Goal: Task Accomplishment & Management: Use online tool/utility

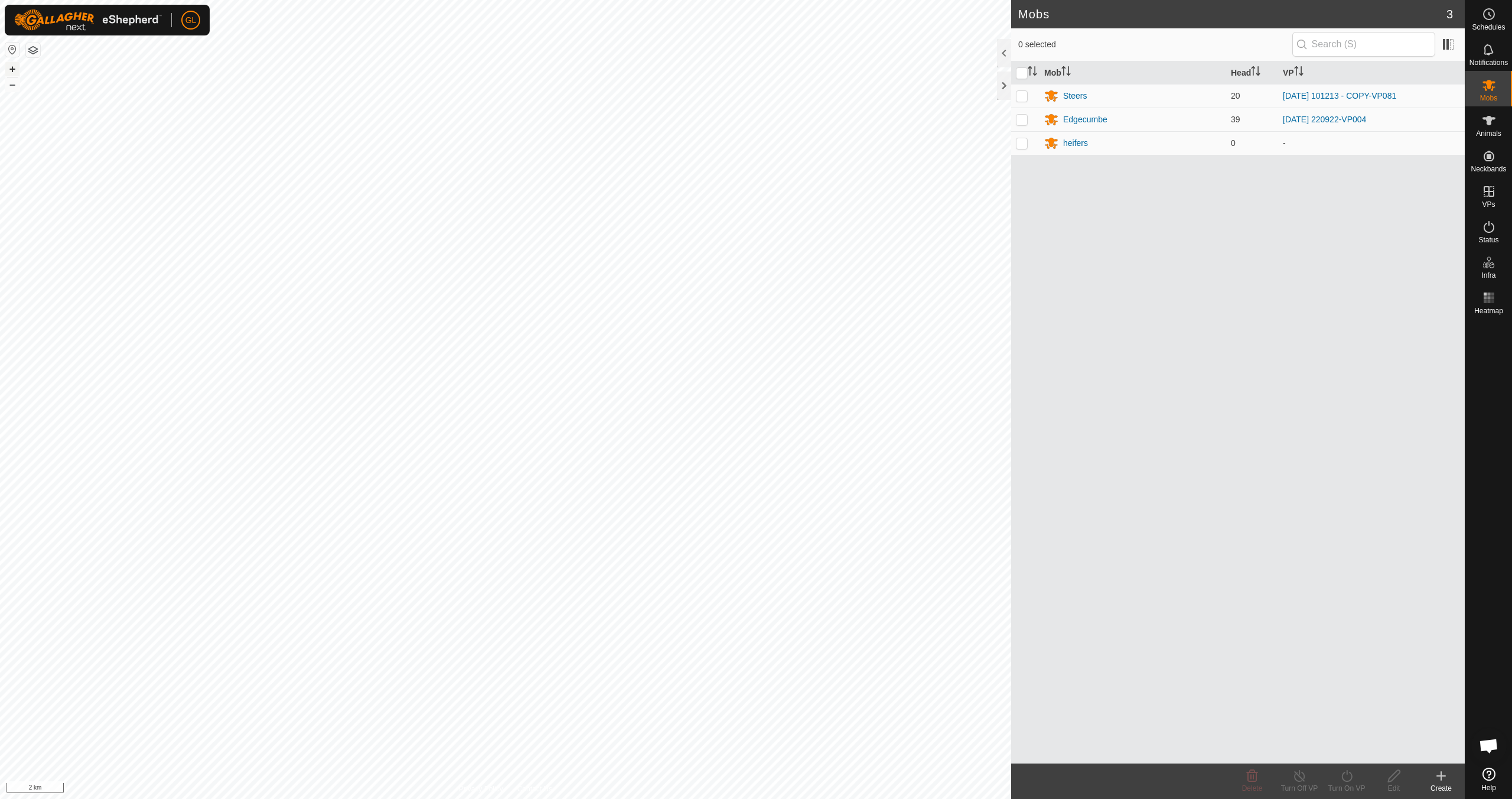
click at [10, 67] on button "+" at bounding box center [12, 68] width 14 height 14
click at [12, 70] on button "+" at bounding box center [12, 68] width 14 height 14
click at [11, 70] on button "+" at bounding box center [12, 68] width 14 height 14
click at [11, 71] on button "+" at bounding box center [12, 68] width 14 height 14
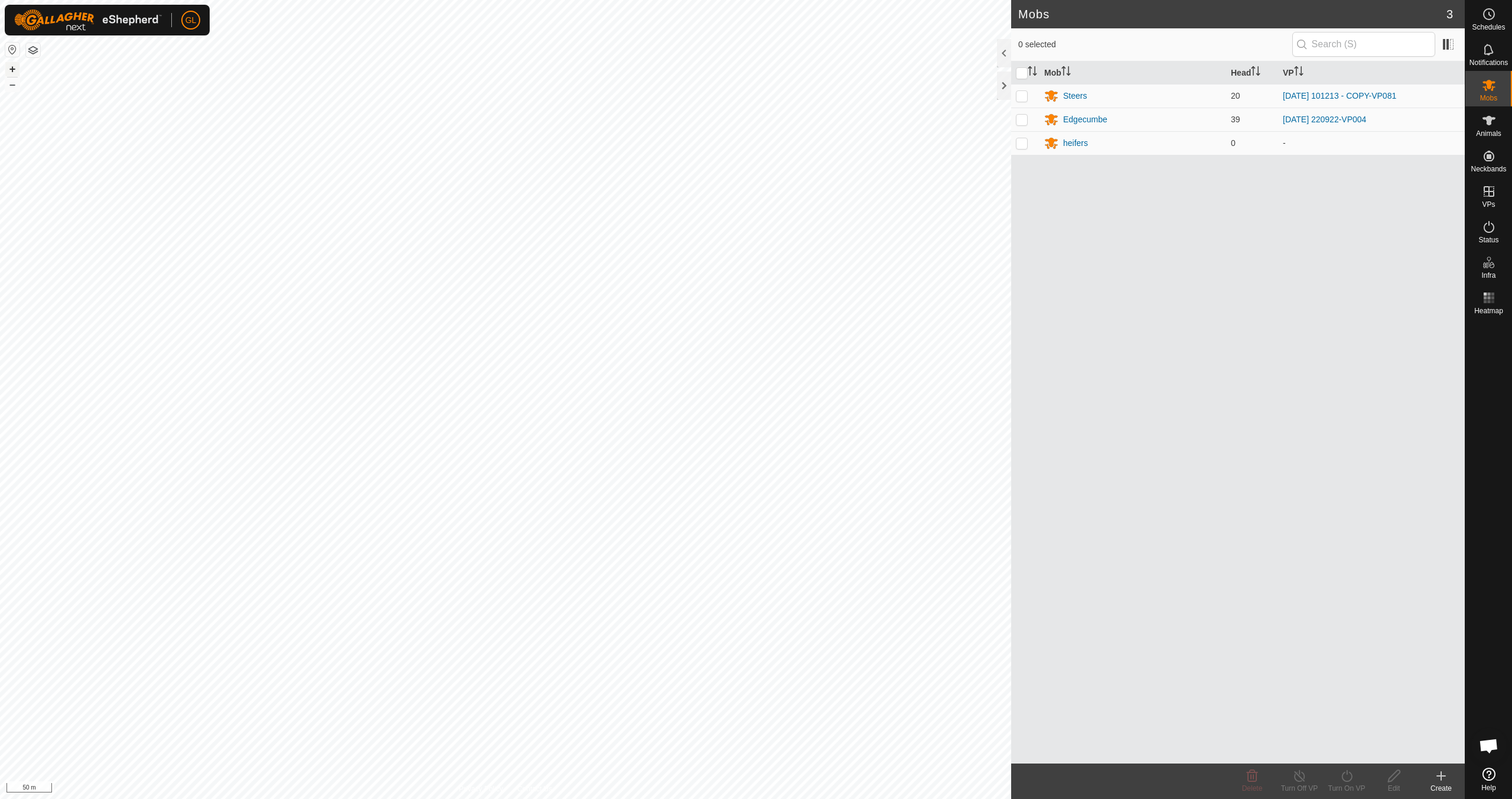
click at [17, 68] on button "+" at bounding box center [12, 68] width 14 height 14
click at [719, 98] on div "Steers" at bounding box center [1075, 96] width 24 height 12
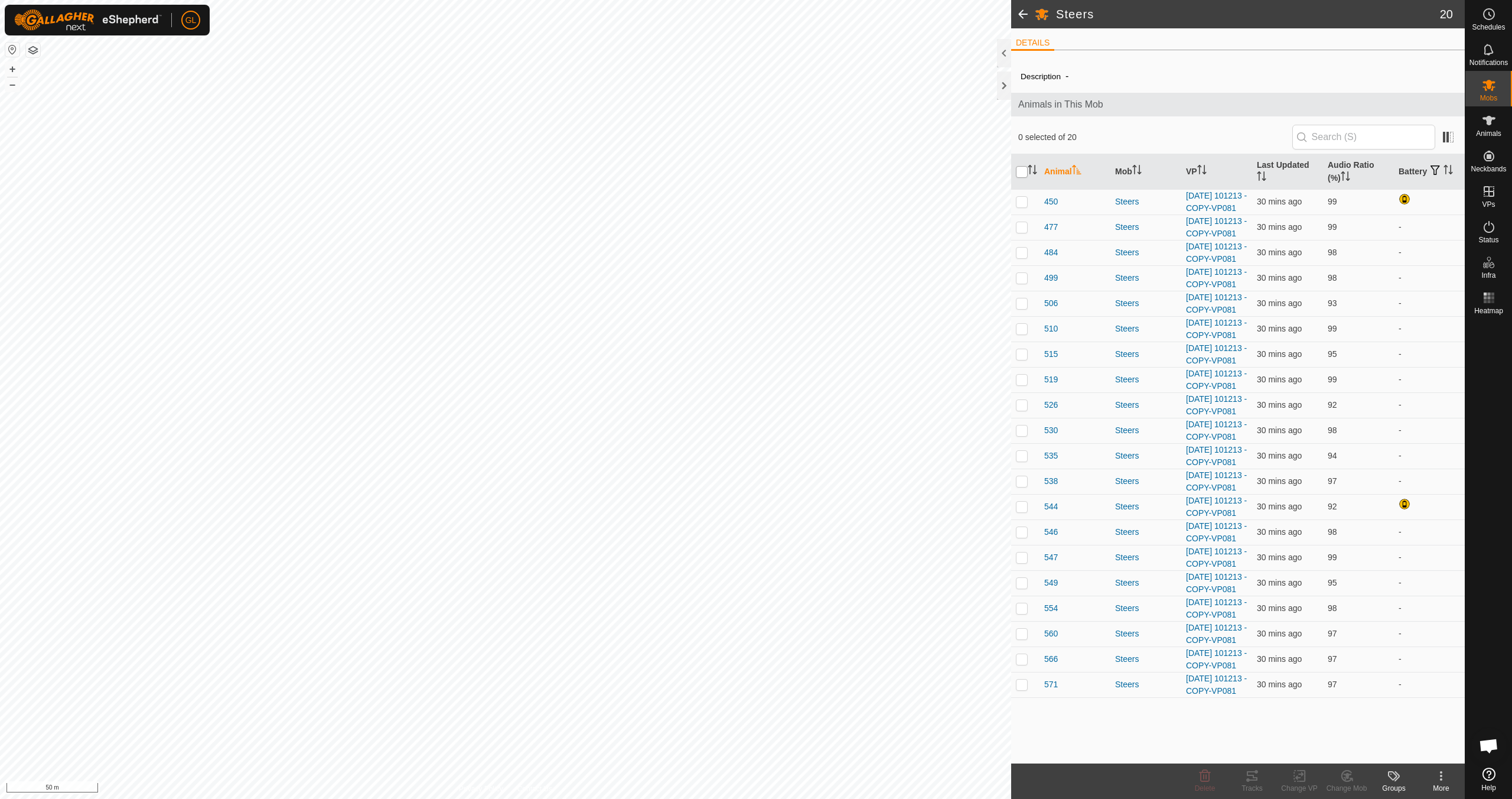
click at [719, 175] on input "checkbox" at bounding box center [1022, 172] width 12 height 12
checkbox input "true"
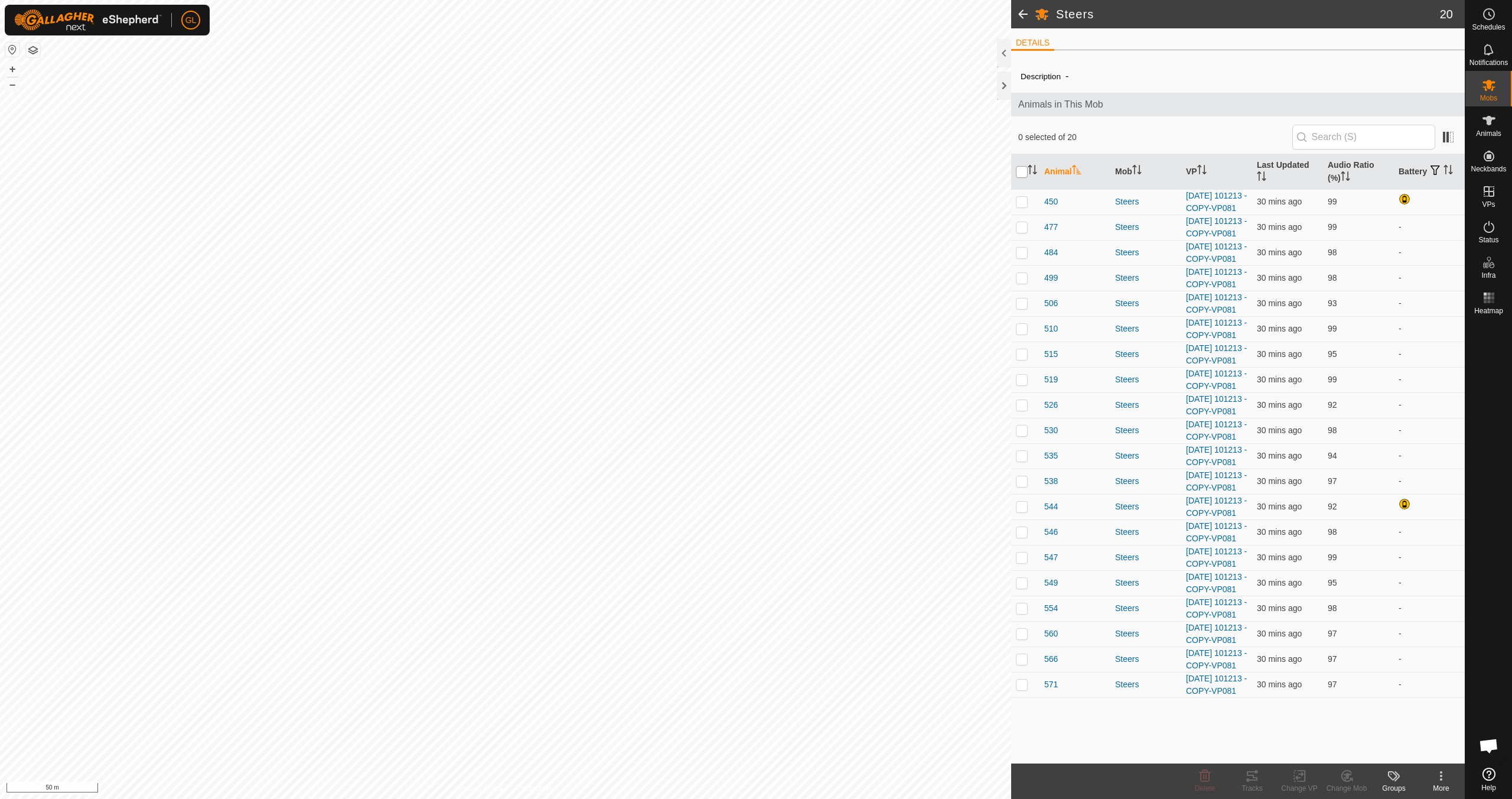
checkbox input "true"
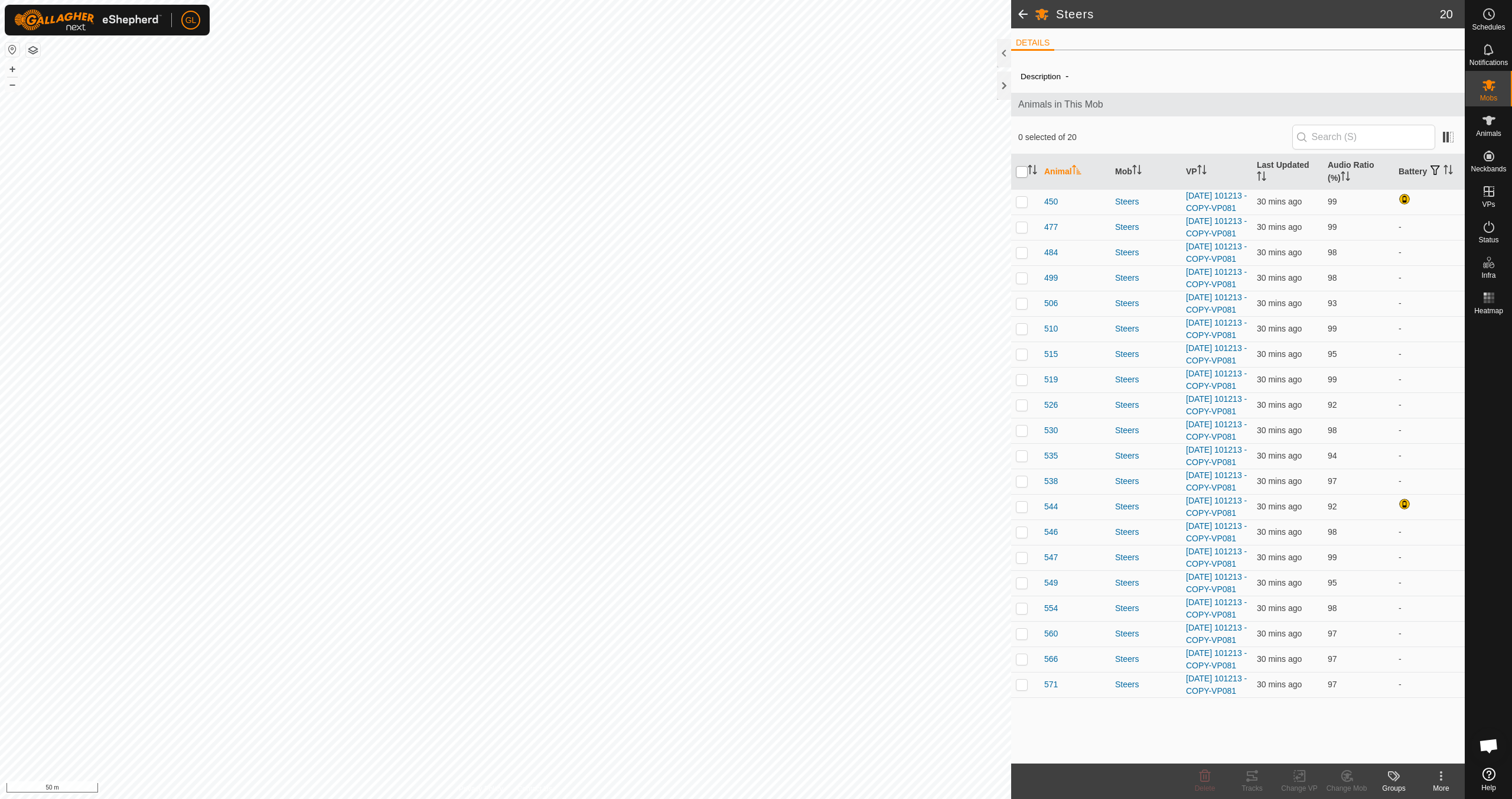
checkbox input "true"
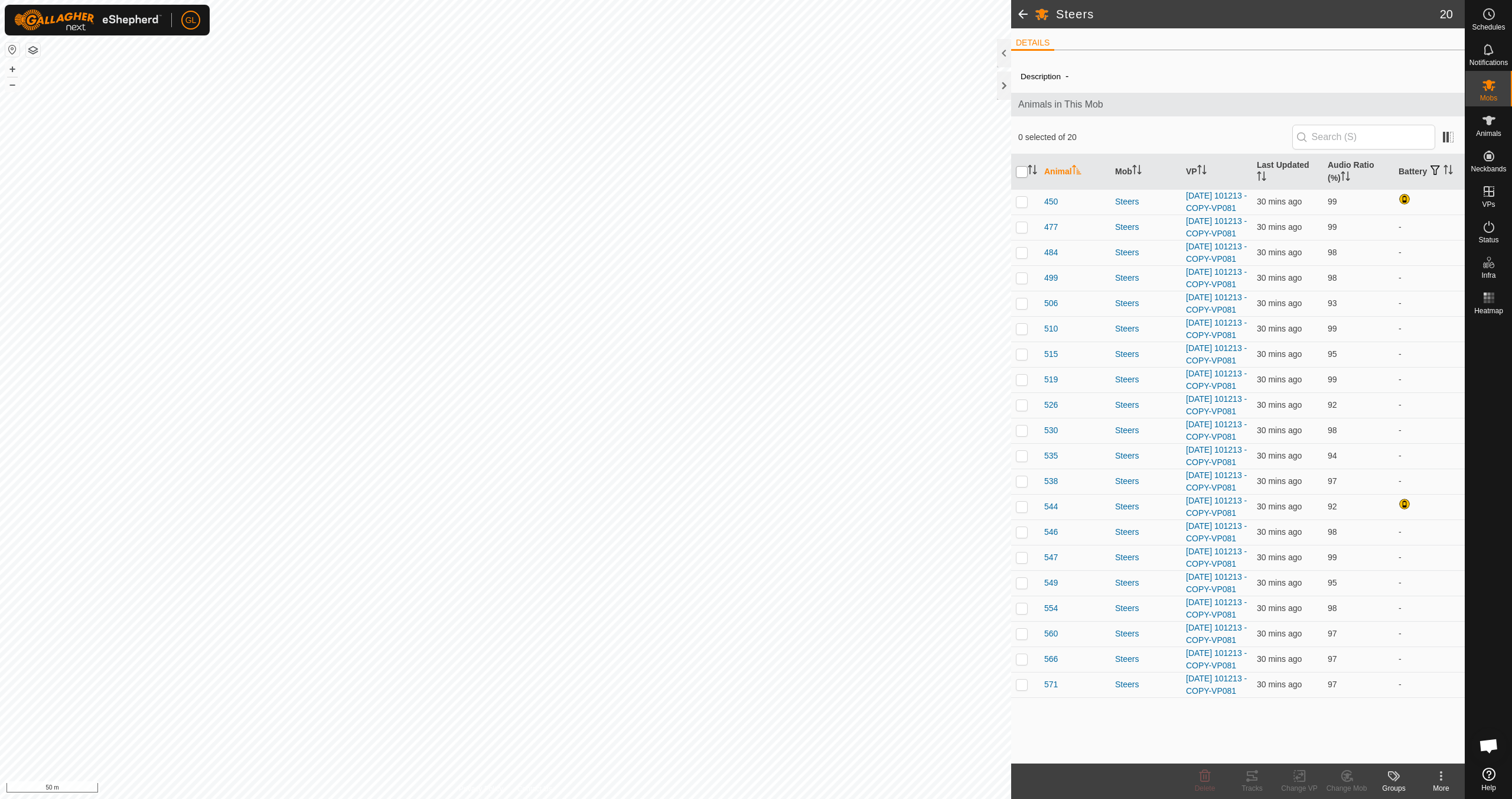
checkbox input "true"
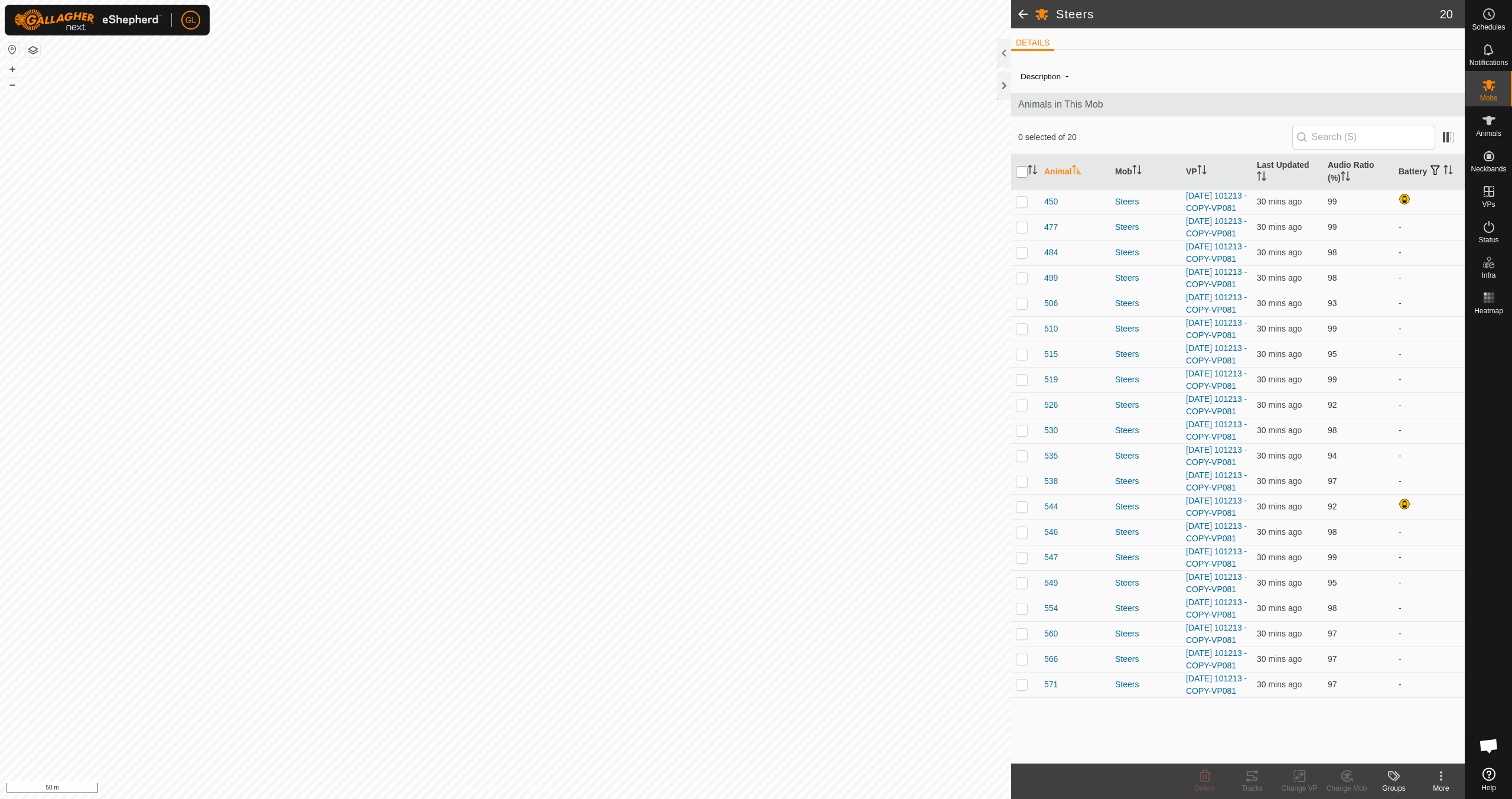
checkbox input "true"
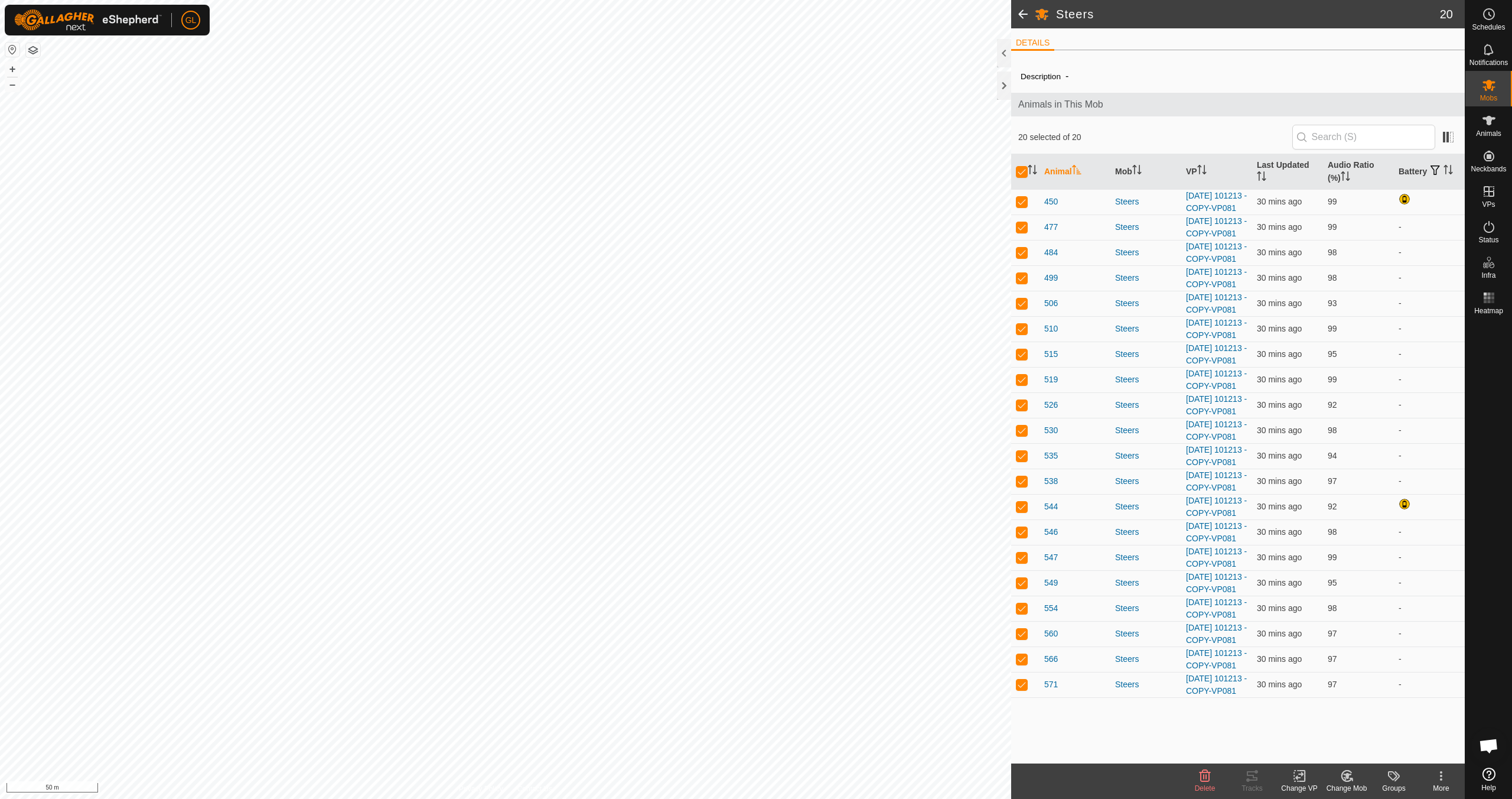
click at [719, 708] on icon at bounding box center [1299, 776] width 8 height 7
click at [719, 708] on link "Choose VP..." at bounding box center [1334, 725] width 117 height 24
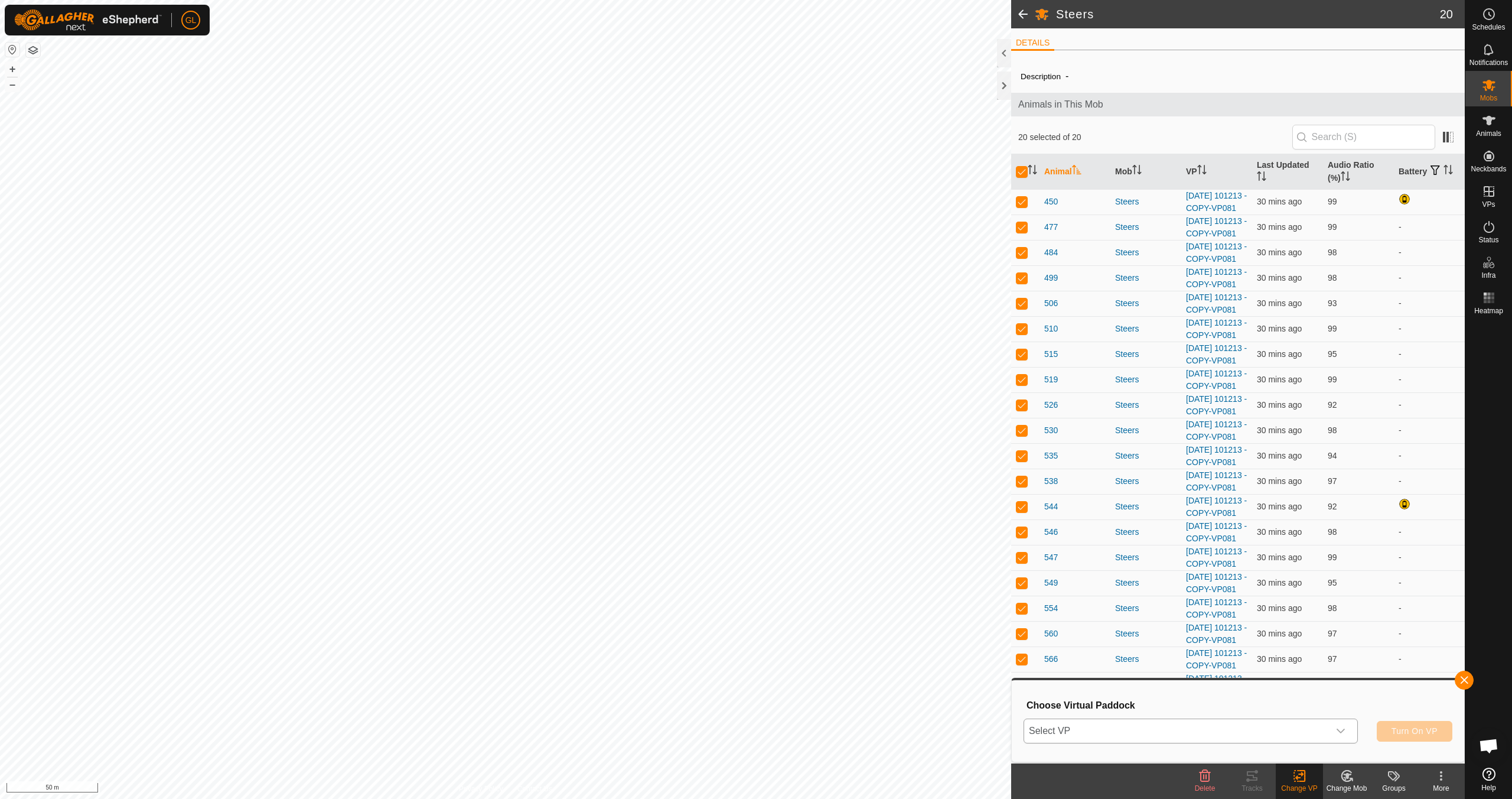
click at [719, 708] on icon "dropdown trigger" at bounding box center [1340, 731] width 10 height 10
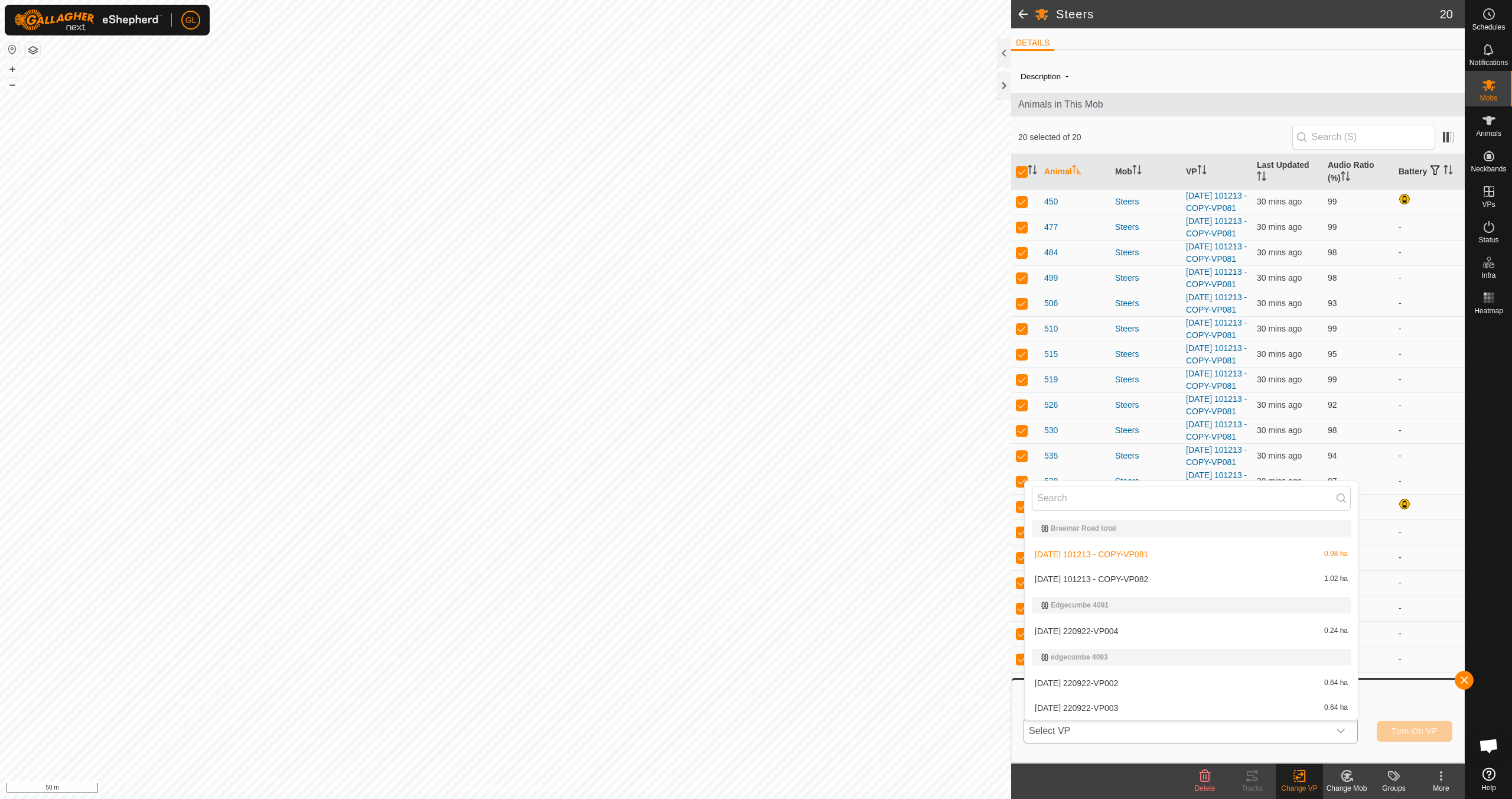
click at [719, 579] on li "[DATE] 101213 - COPY-VP082 1.02 ha" at bounding box center [1191, 579] width 333 height 24
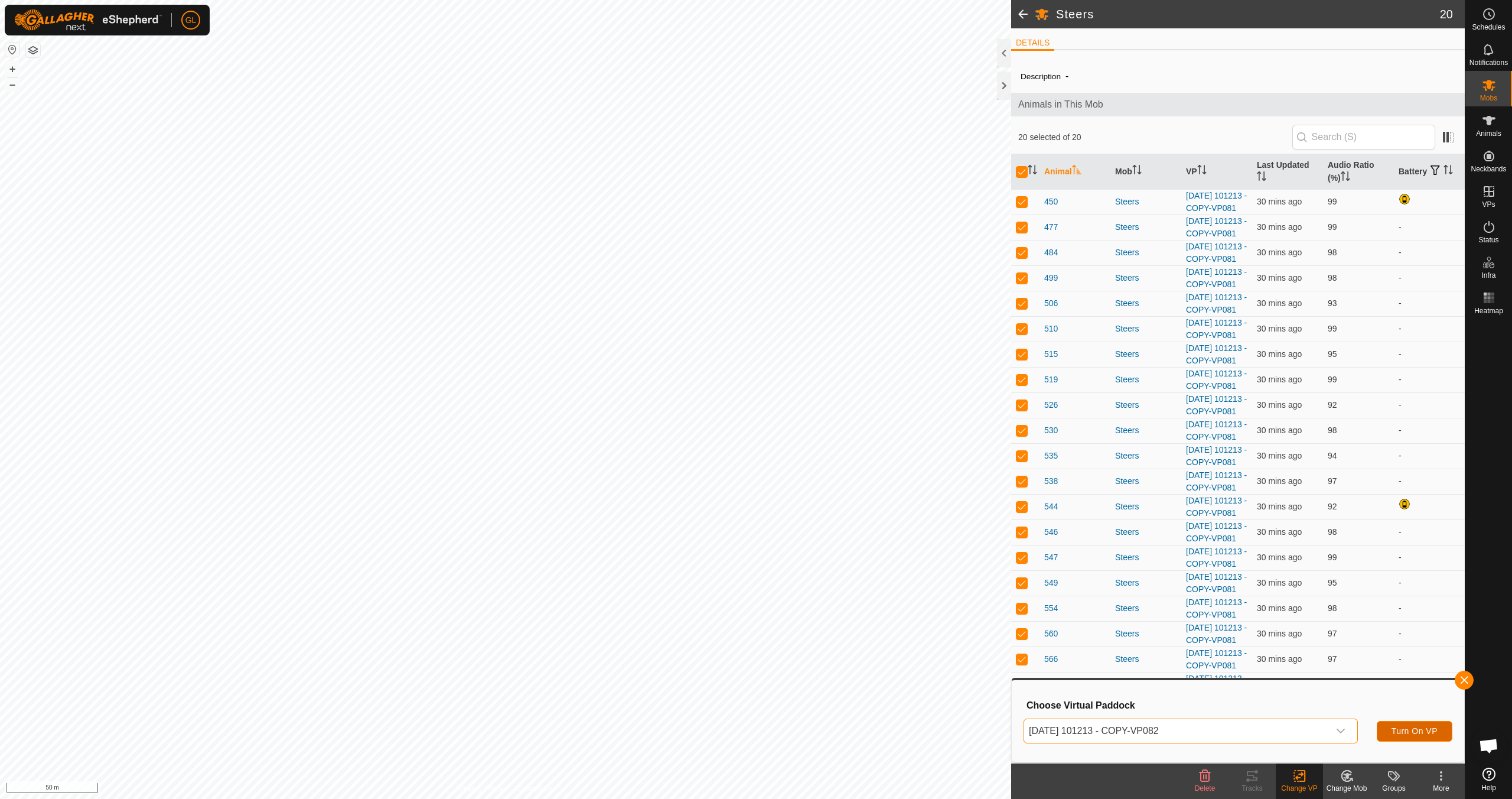
click at [719, 708] on span "Turn On VP" at bounding box center [1414, 731] width 46 height 10
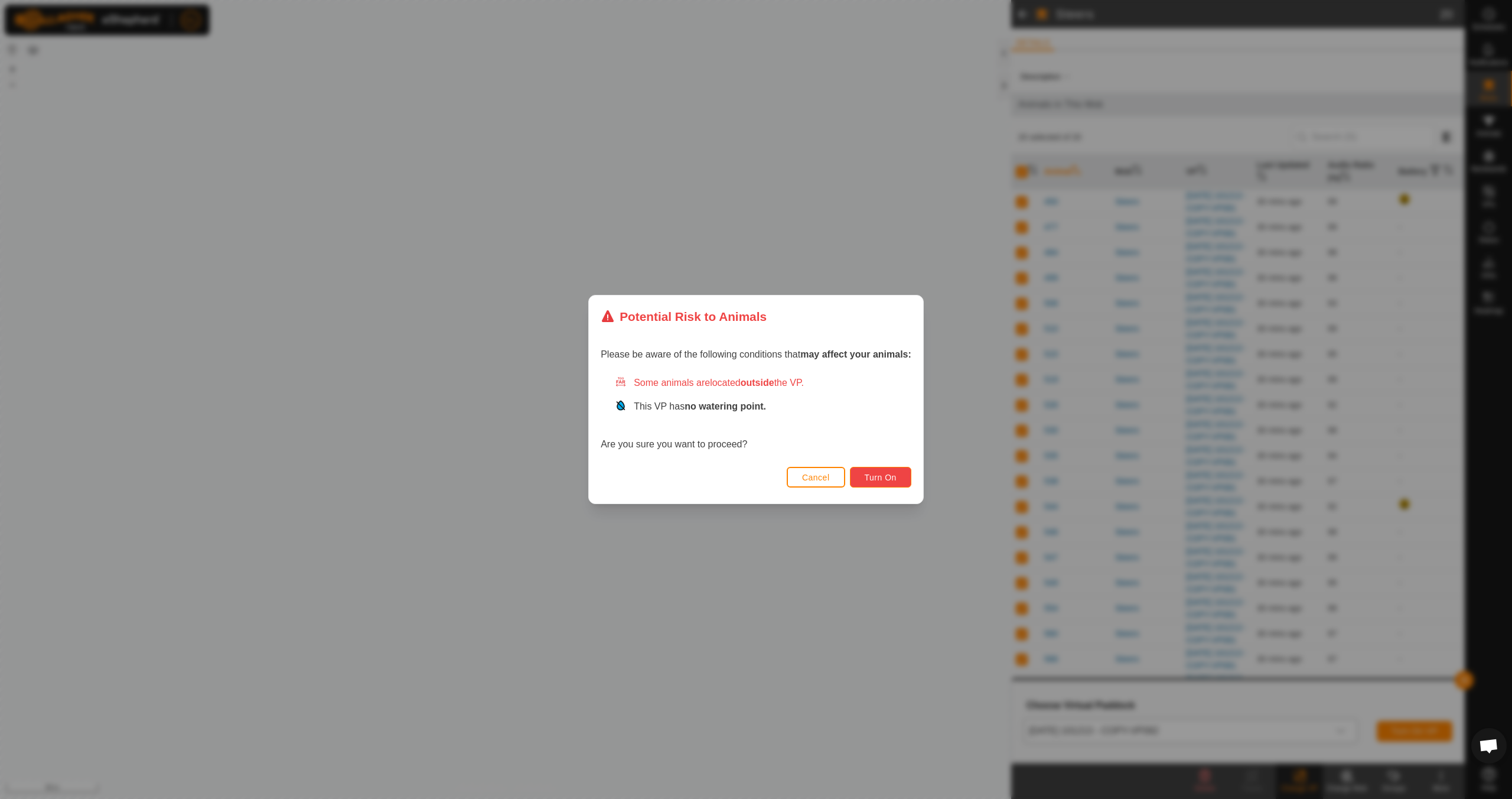
click at [719, 475] on span "Turn On" at bounding box center [880, 477] width 32 height 10
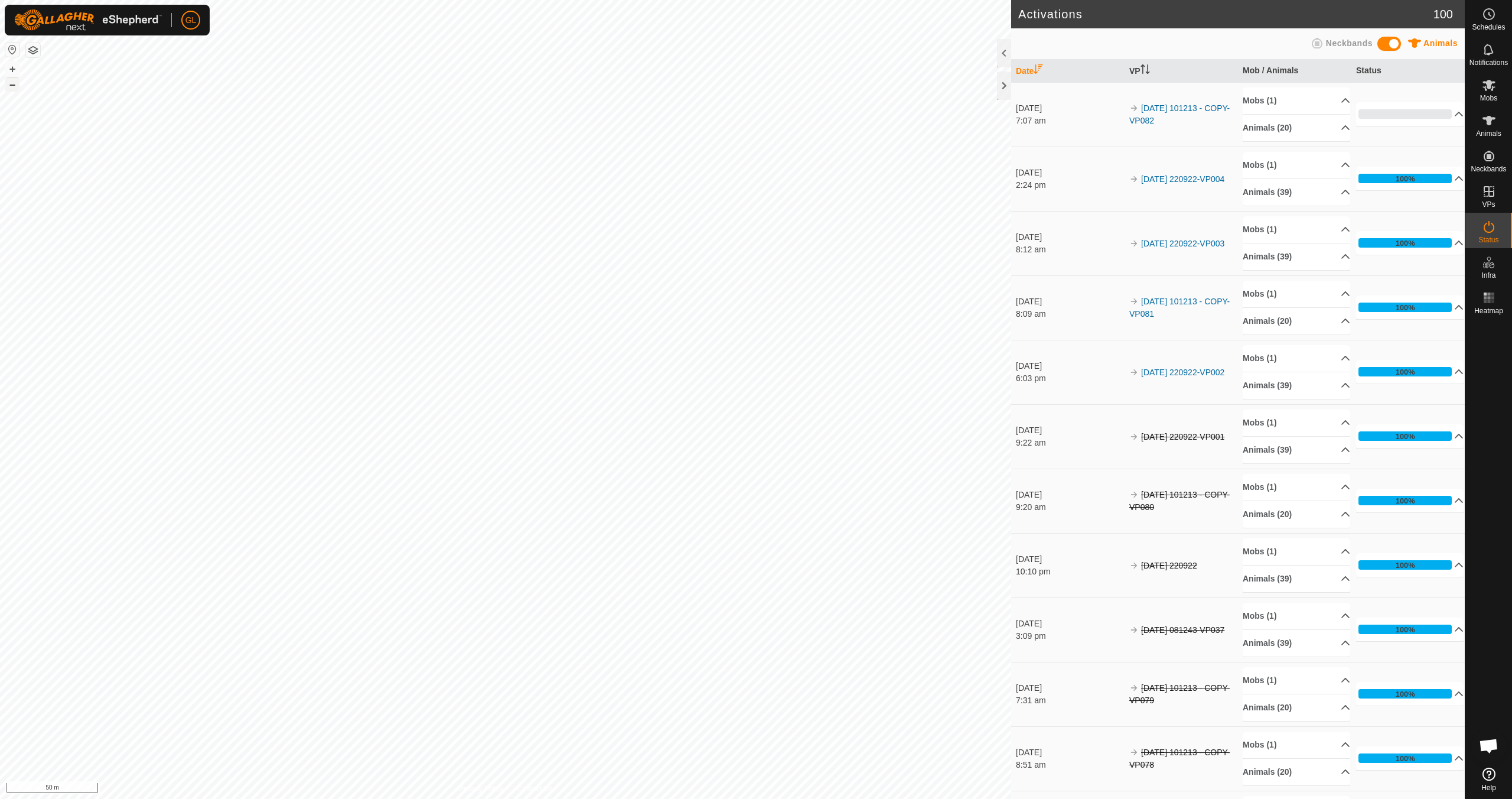
click at [12, 85] on button "–" at bounding box center [12, 84] width 14 height 14
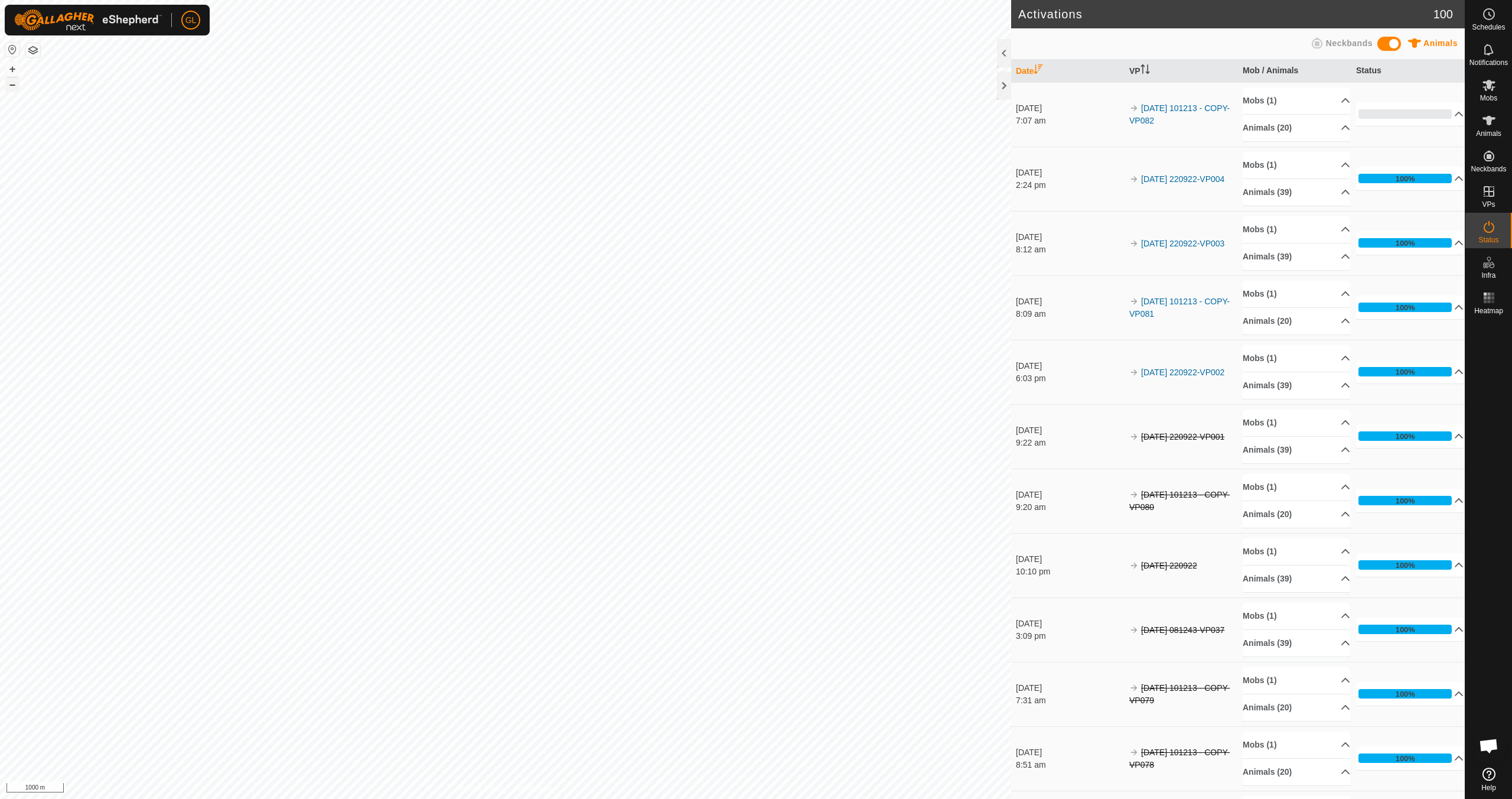
click at [12, 85] on button "–" at bounding box center [12, 84] width 14 height 14
click at [12, 68] on button "+" at bounding box center [12, 68] width 14 height 14
click at [13, 69] on button "+" at bounding box center [12, 68] width 14 height 14
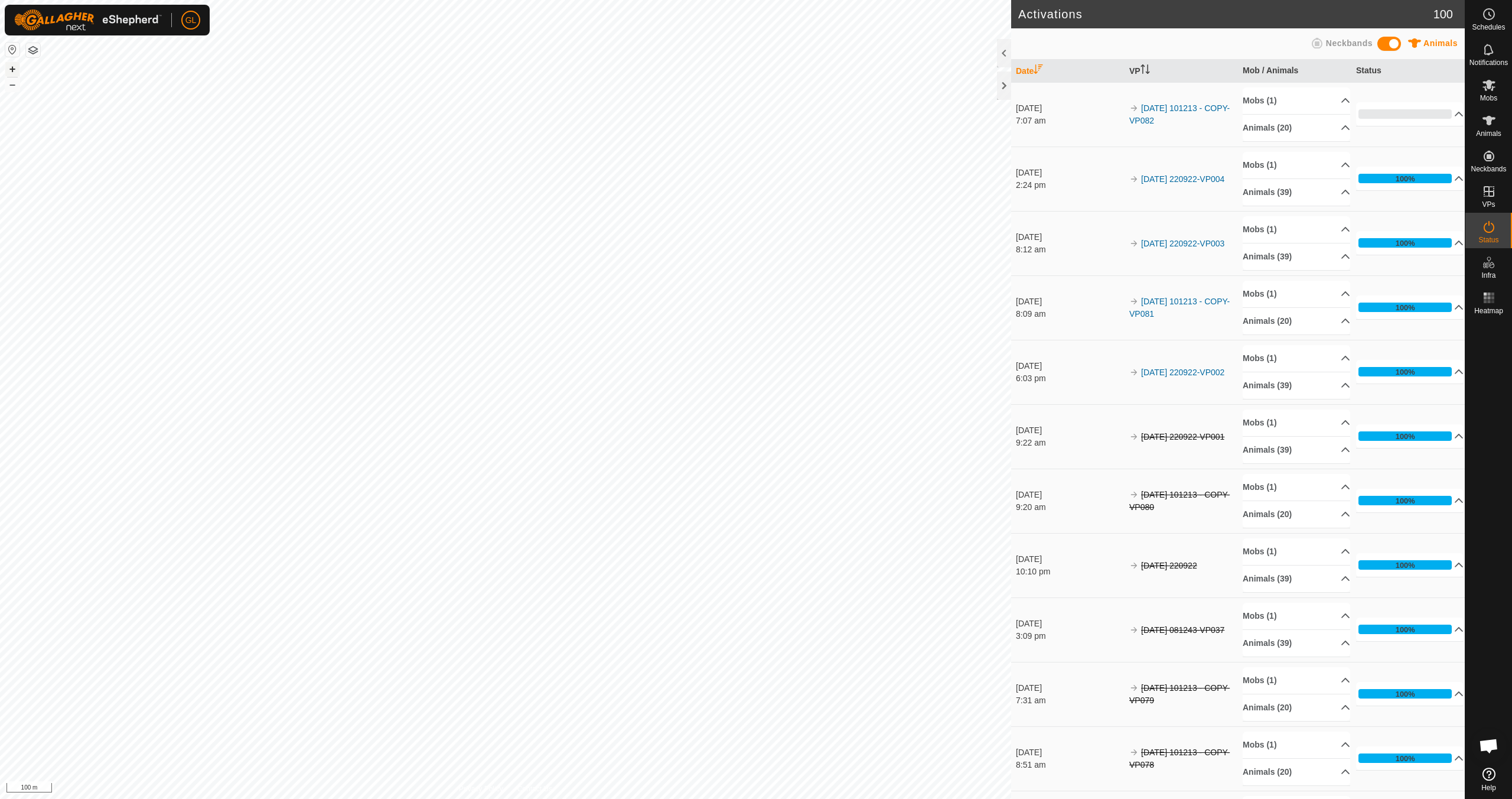
click at [13, 69] on button "+" at bounding box center [12, 68] width 14 height 14
click at [15, 68] on button "+" at bounding box center [12, 68] width 14 height 14
click at [719, 188] on link "In Rotation" at bounding box center [1413, 191] width 101 height 24
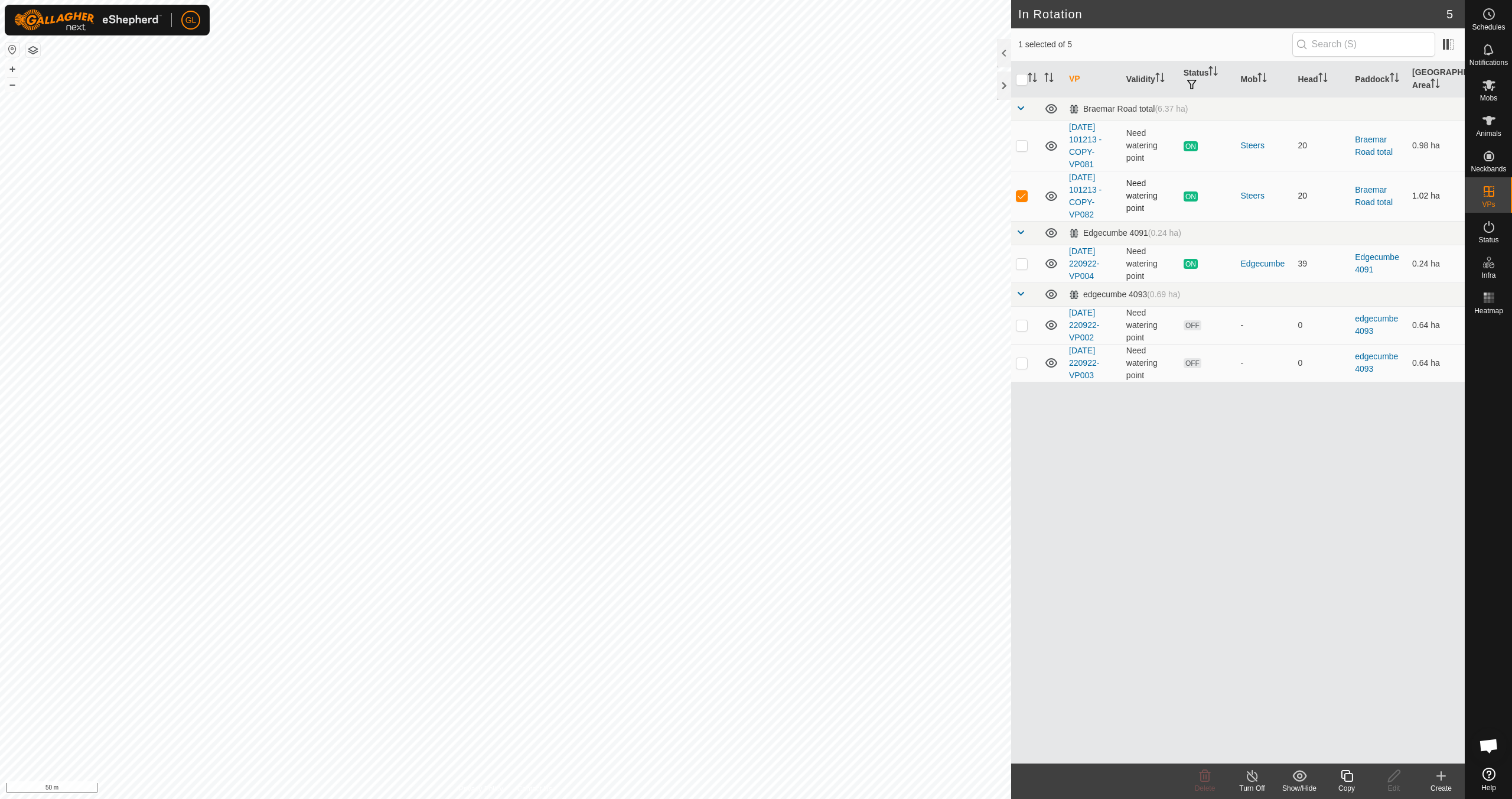
click at [719, 194] on p-checkbox at bounding box center [1022, 196] width 12 height 10
checkbox input "false"
click at [719, 323] on p-checkbox at bounding box center [1022, 325] width 12 height 10
checkbox input "false"
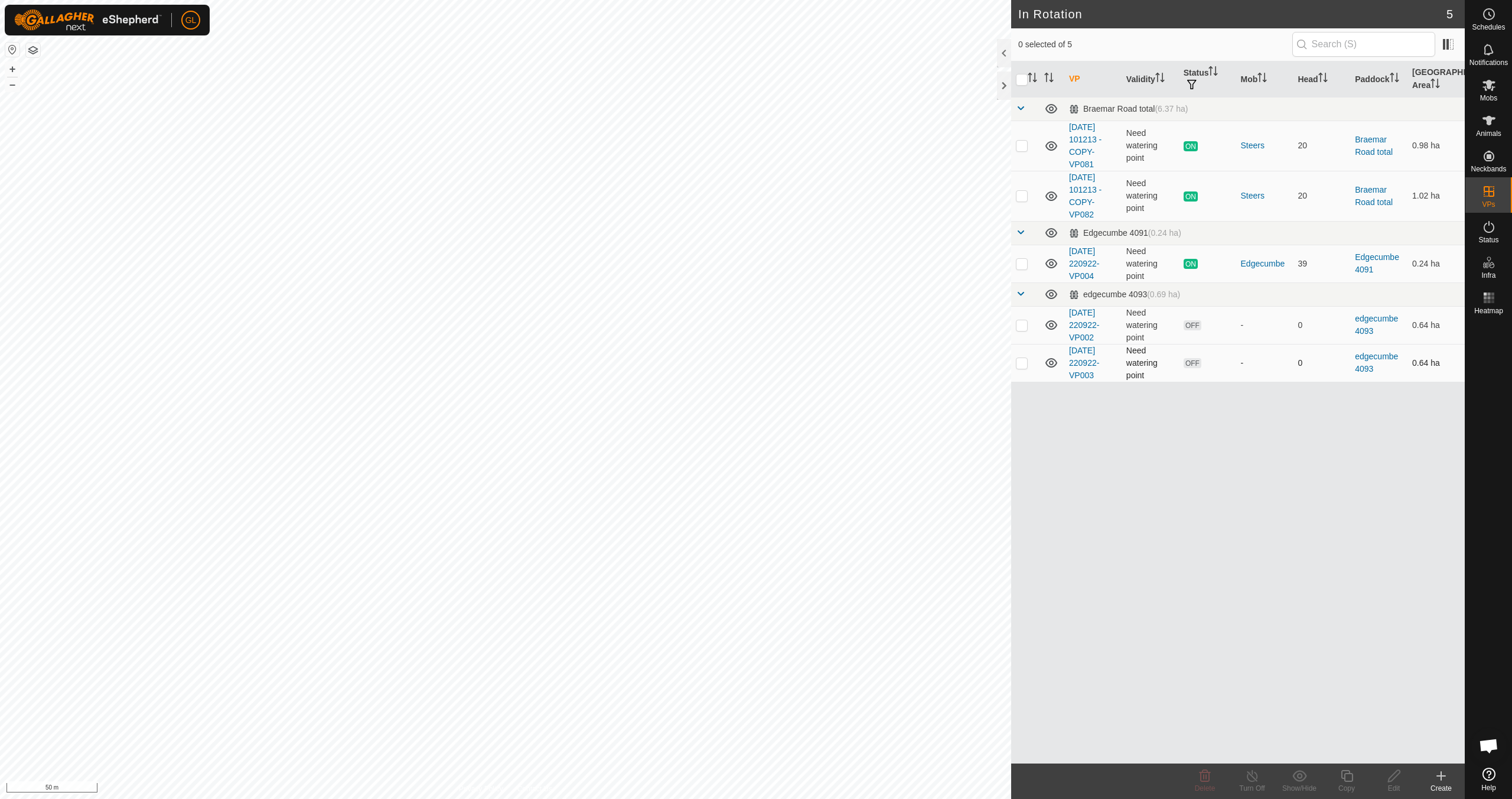
click at [719, 360] on p-checkbox at bounding box center [1022, 362] width 12 height 10
checkbox input "true"
click at [719, 708] on div "Copy" at bounding box center [1347, 788] width 47 height 10
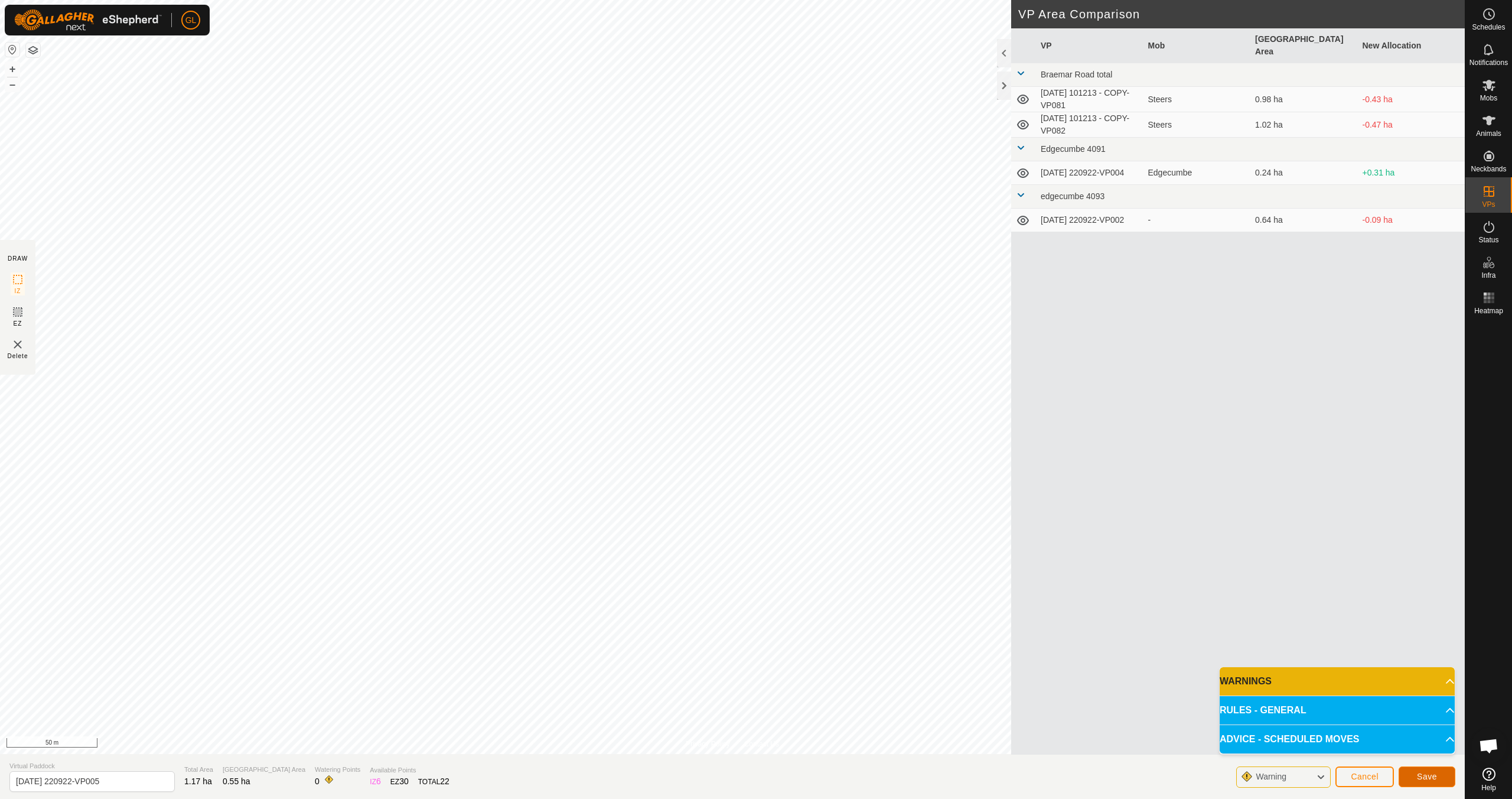
click at [719, 708] on span "Save" at bounding box center [1427, 776] width 20 height 10
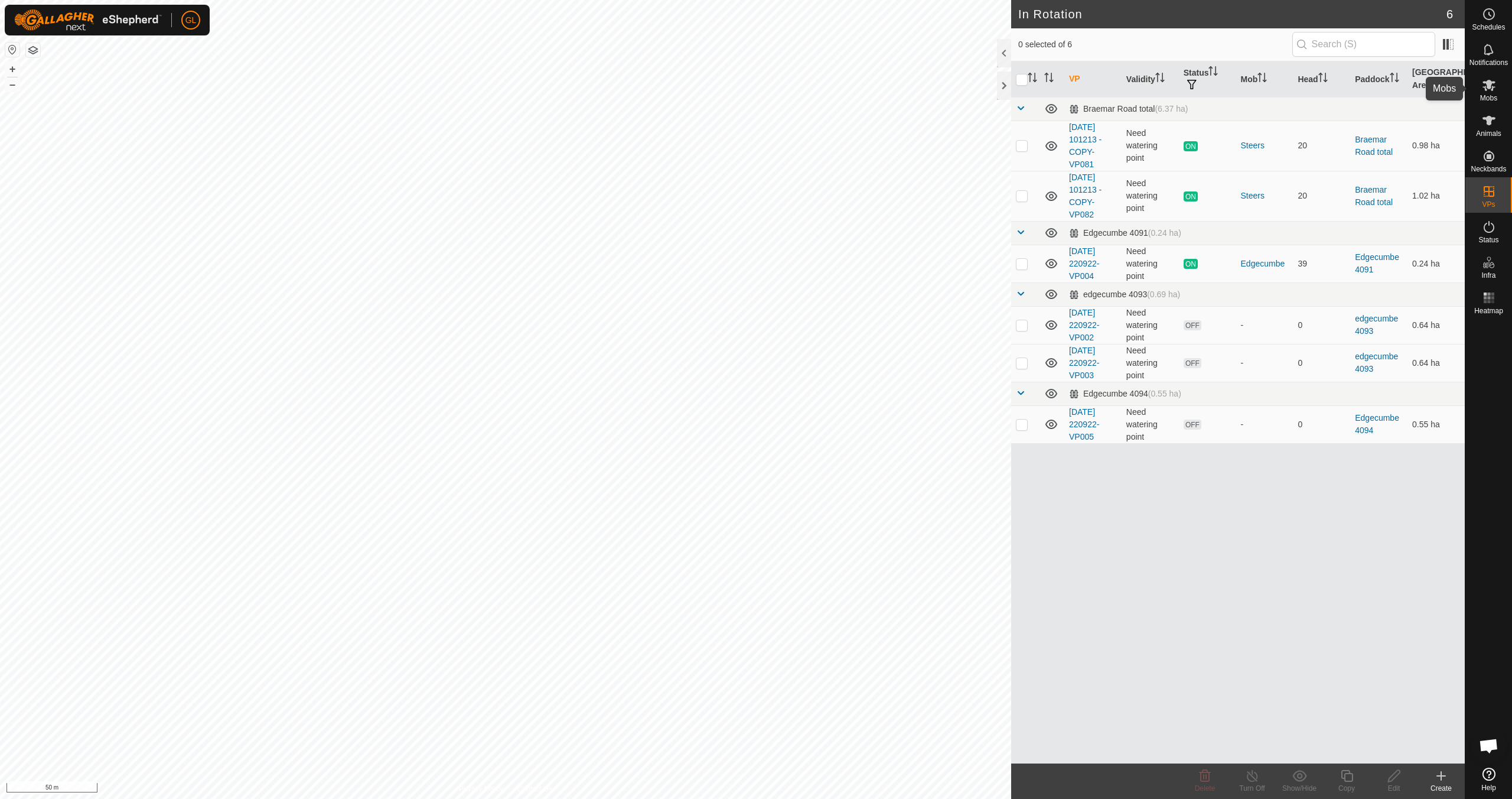
click at [719, 89] on icon at bounding box center [1489, 85] width 13 height 11
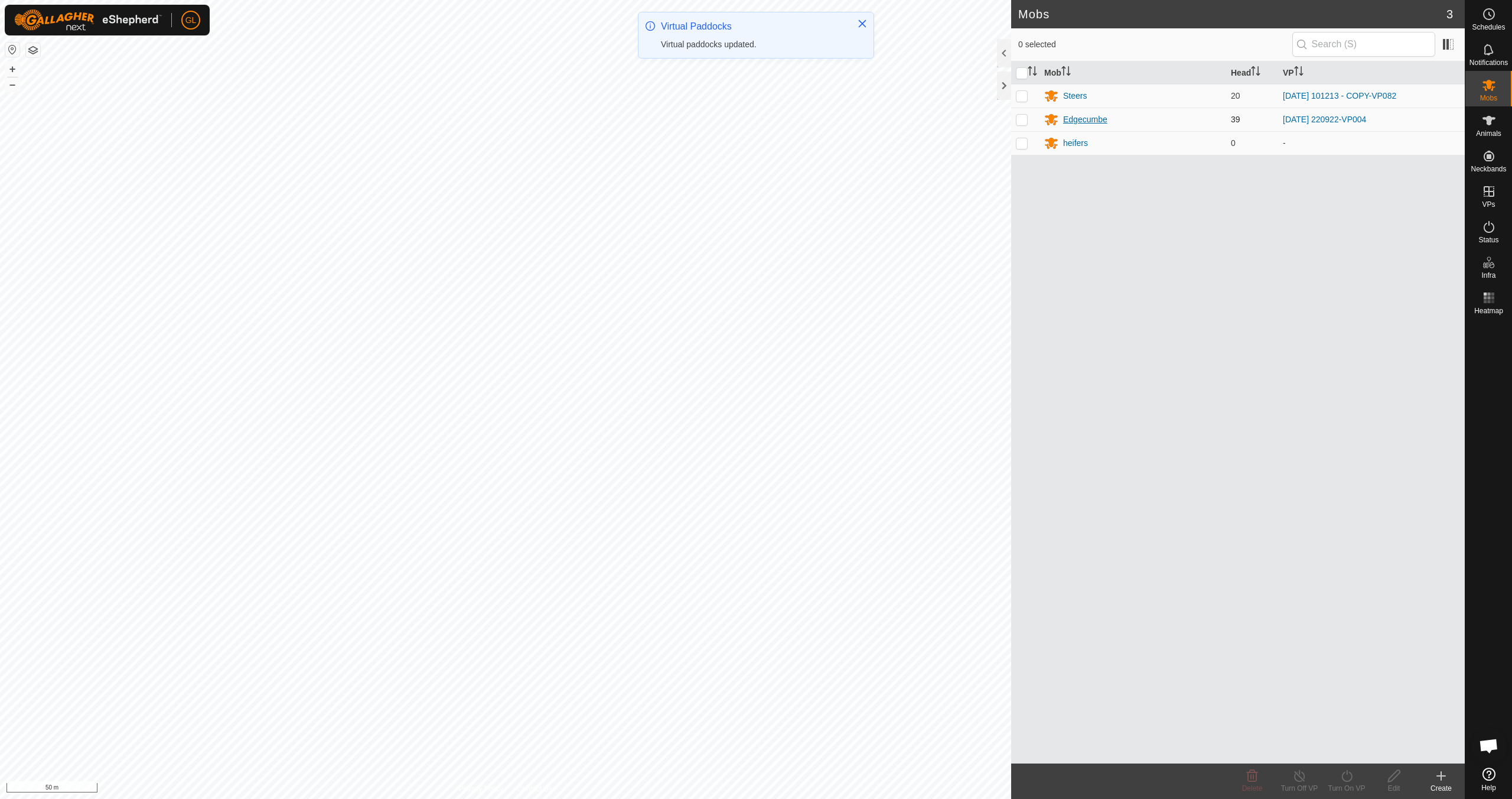
click at [719, 119] on div "Edgecumbe" at bounding box center [1085, 119] width 44 height 12
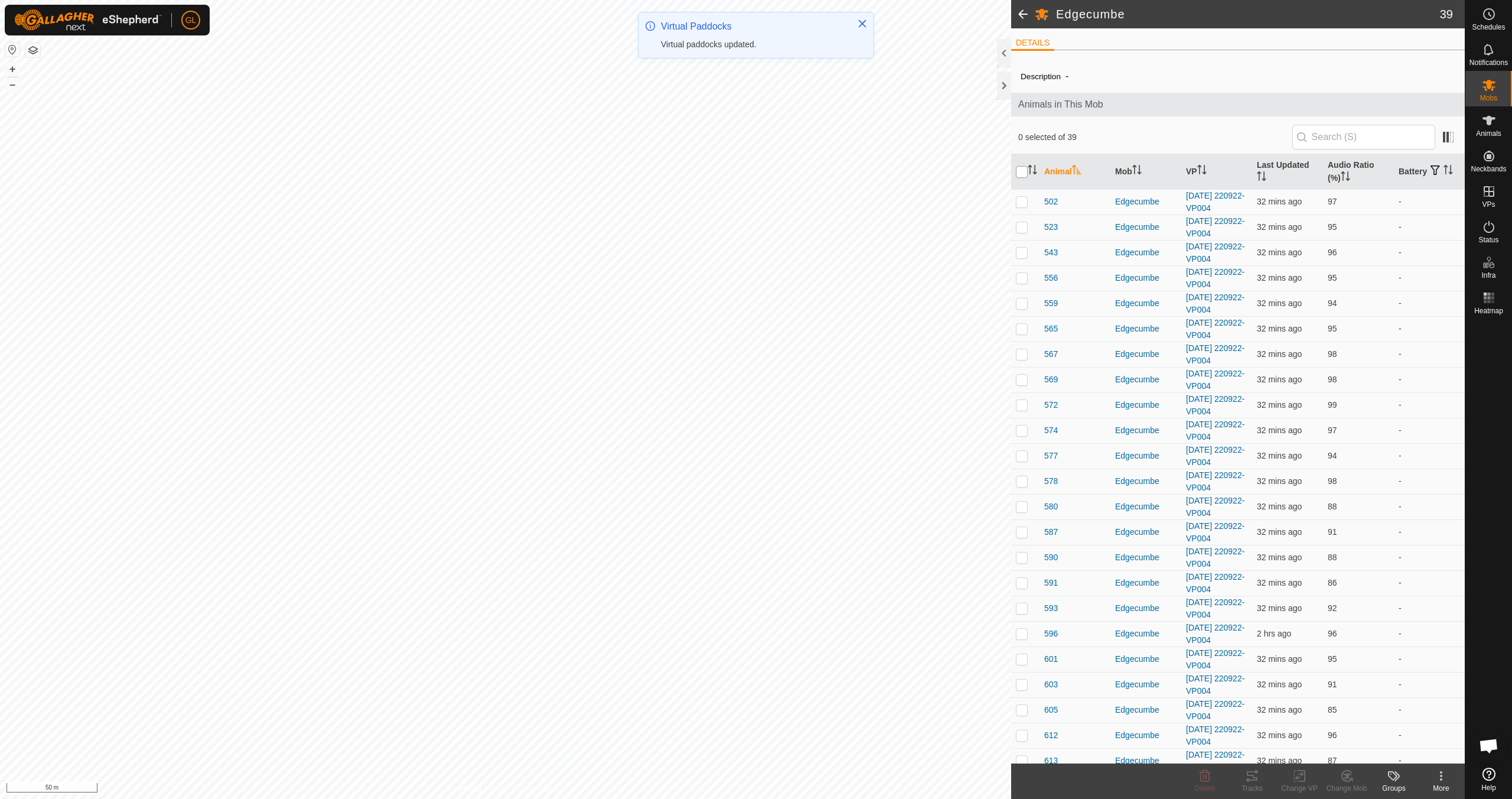
click at [719, 171] on input "checkbox" at bounding box center [1022, 172] width 12 height 12
checkbox input "true"
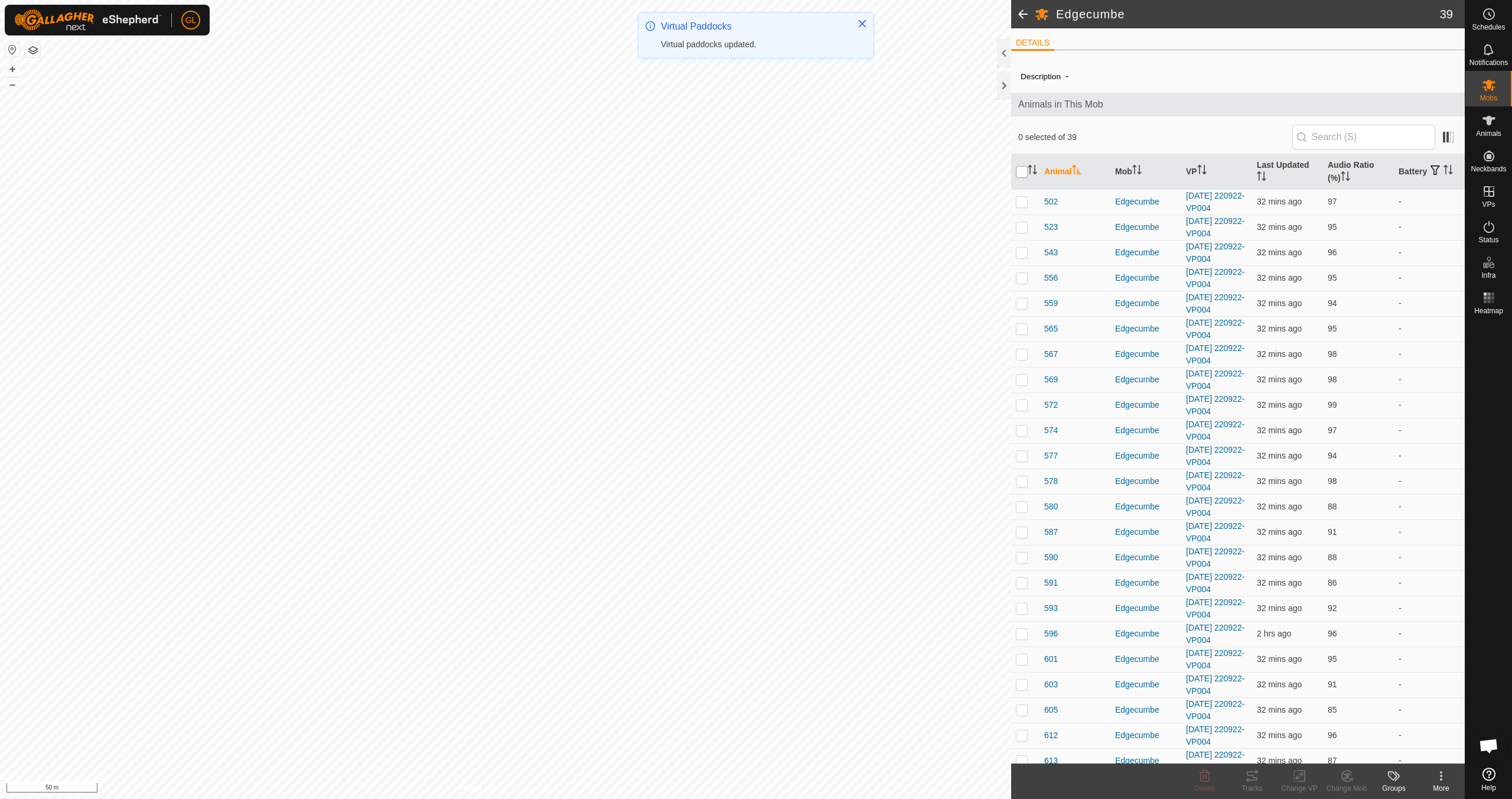
checkbox input "true"
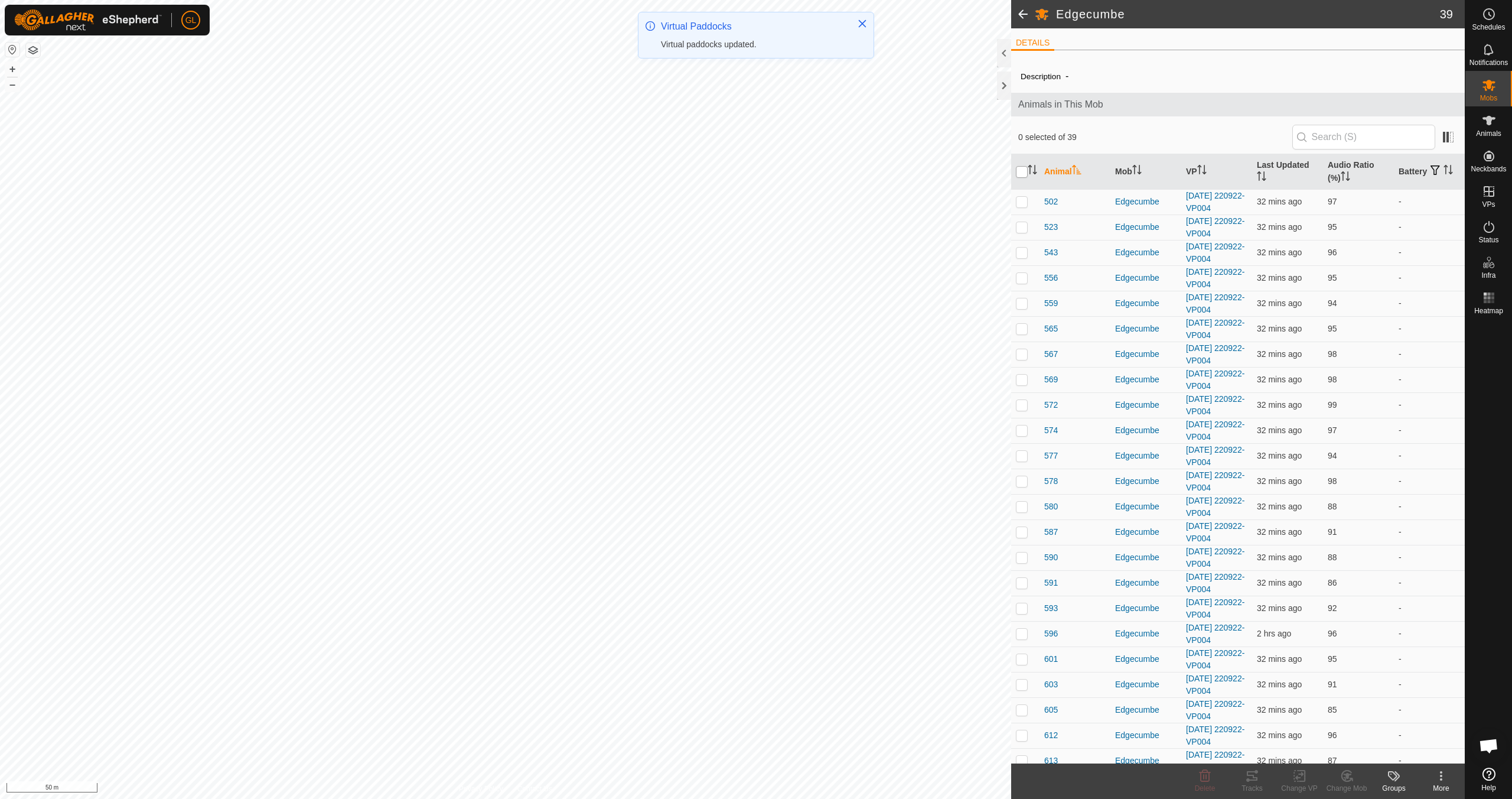
checkbox input "true"
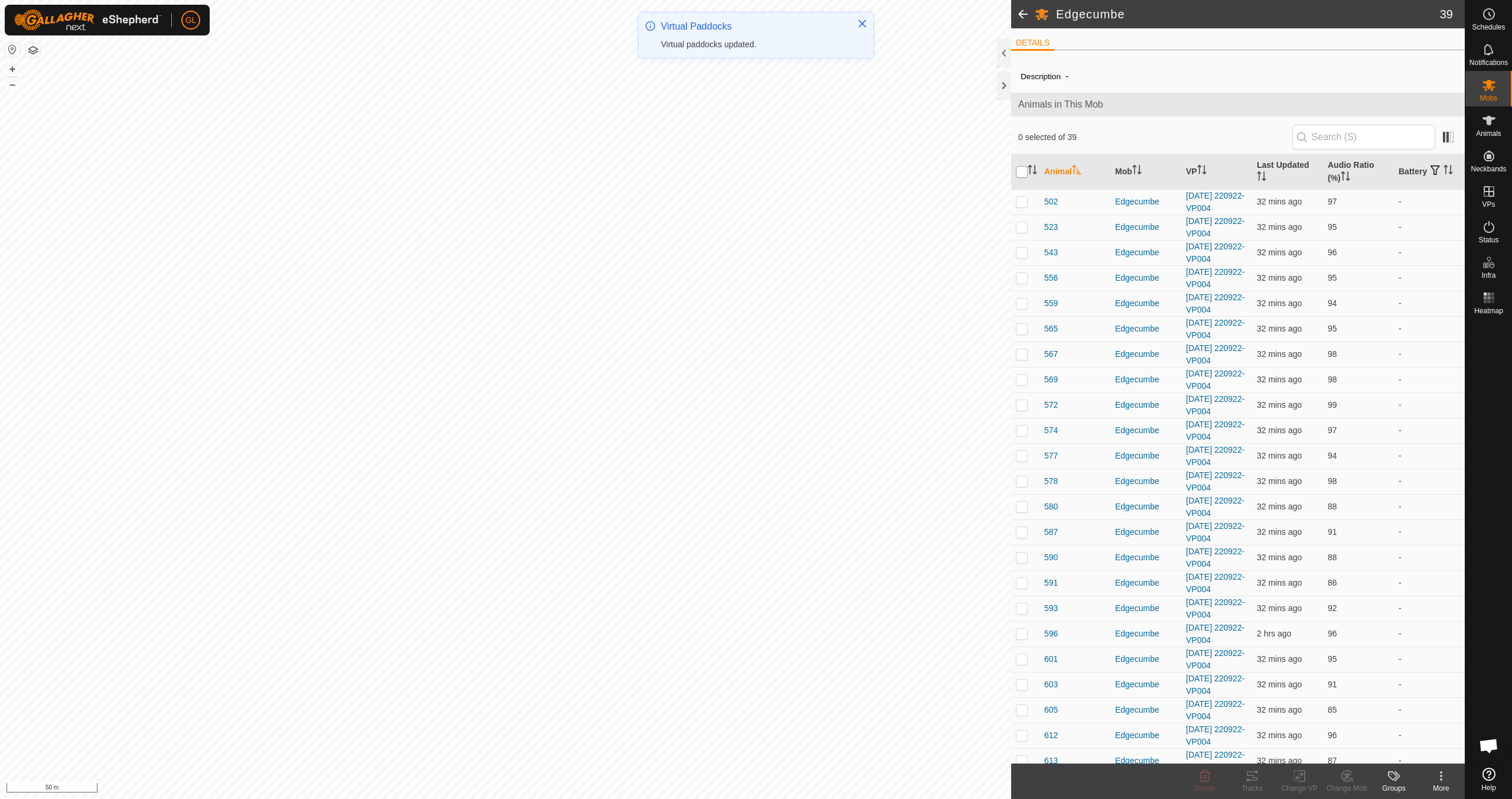
checkbox input "true"
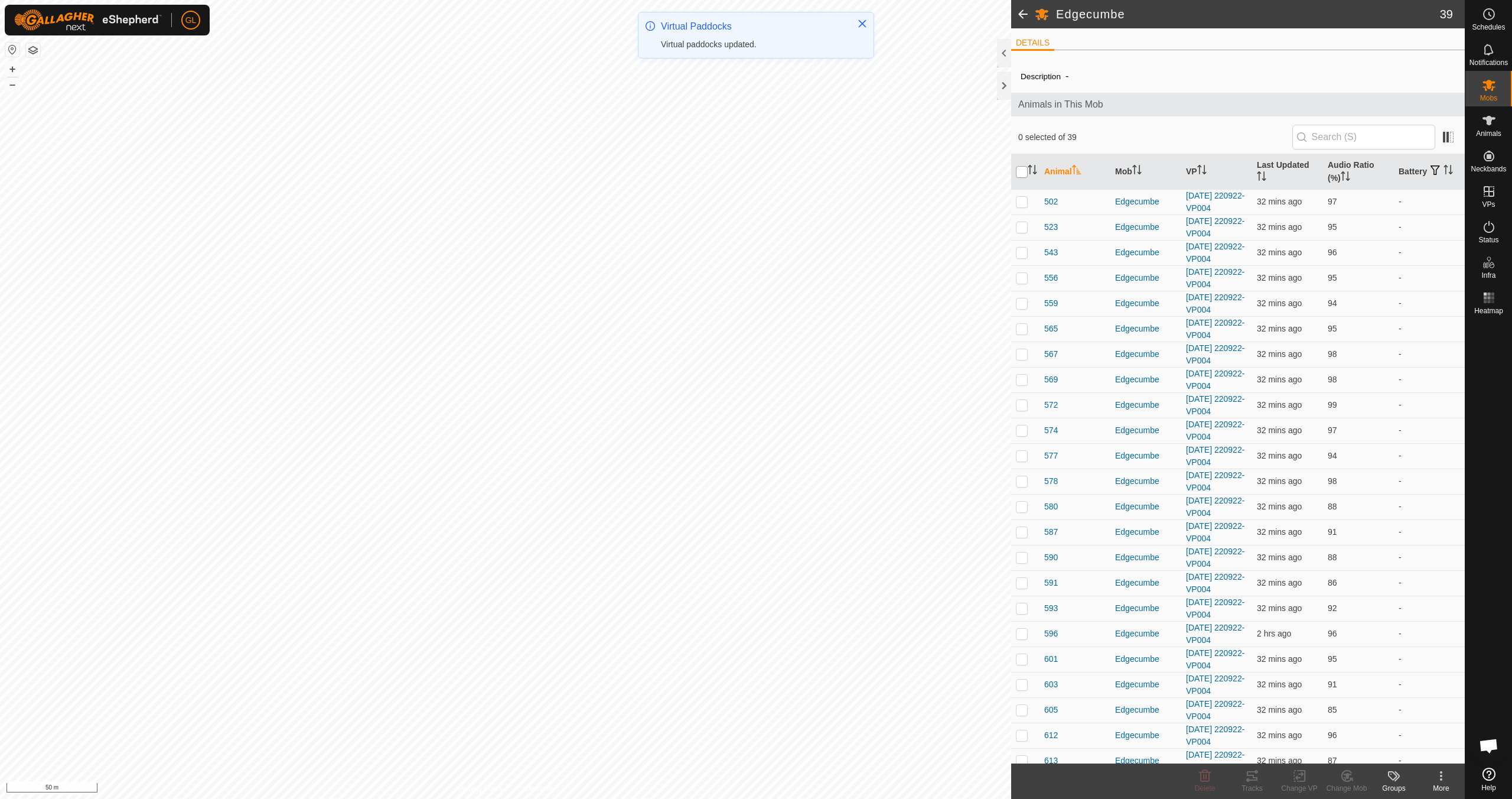
checkbox input "true"
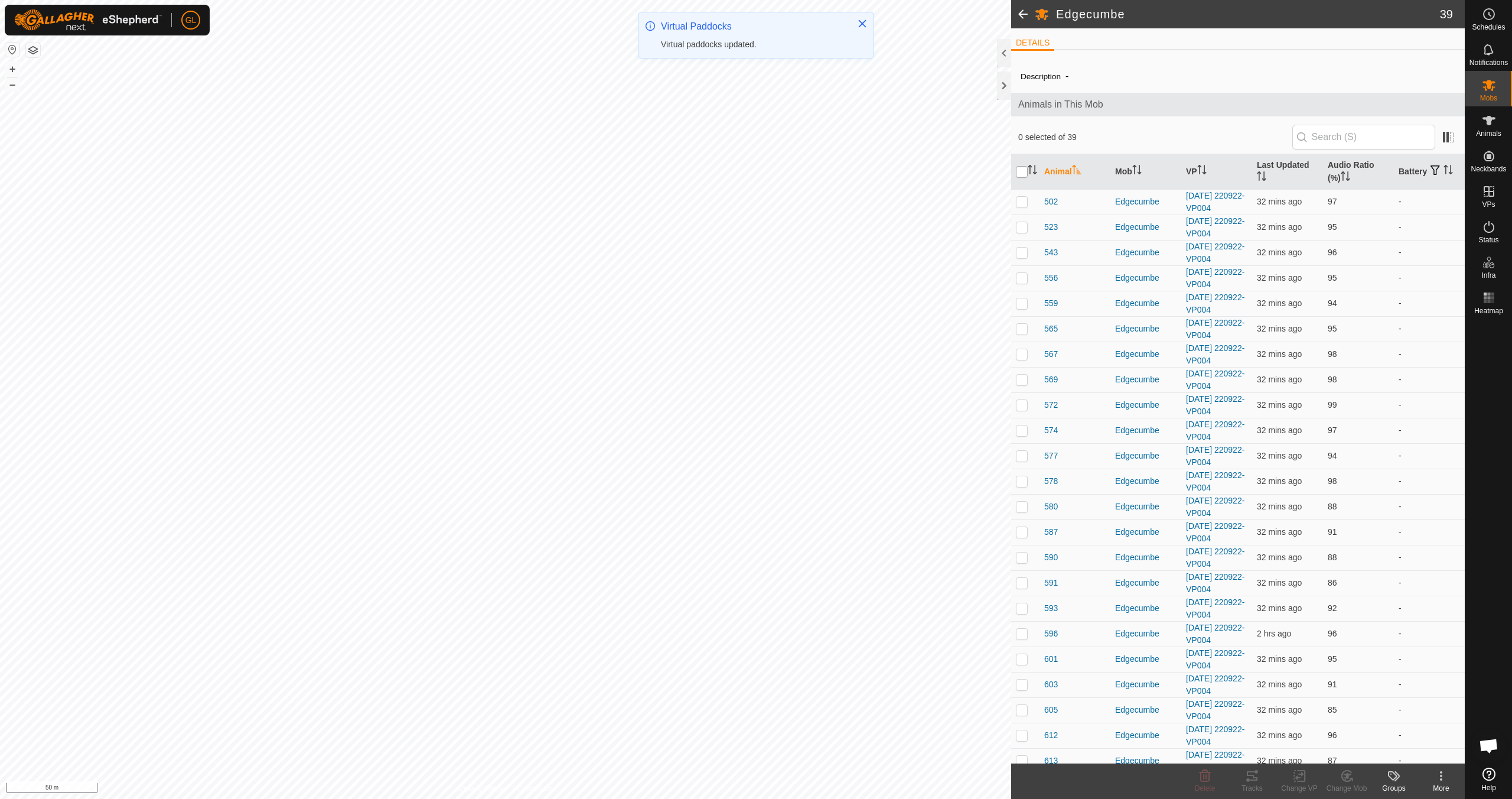
checkbox input "true"
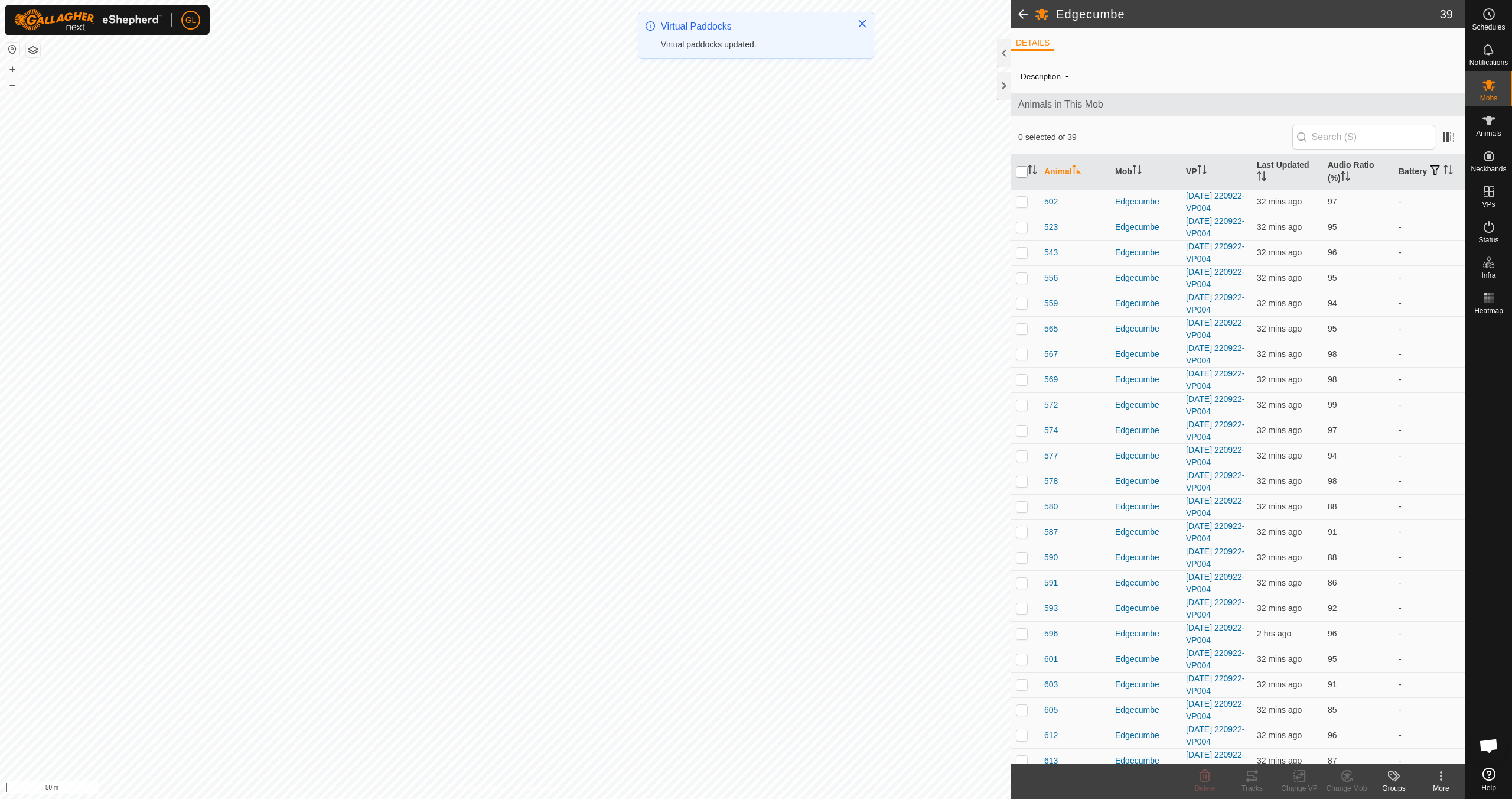
checkbox input "true"
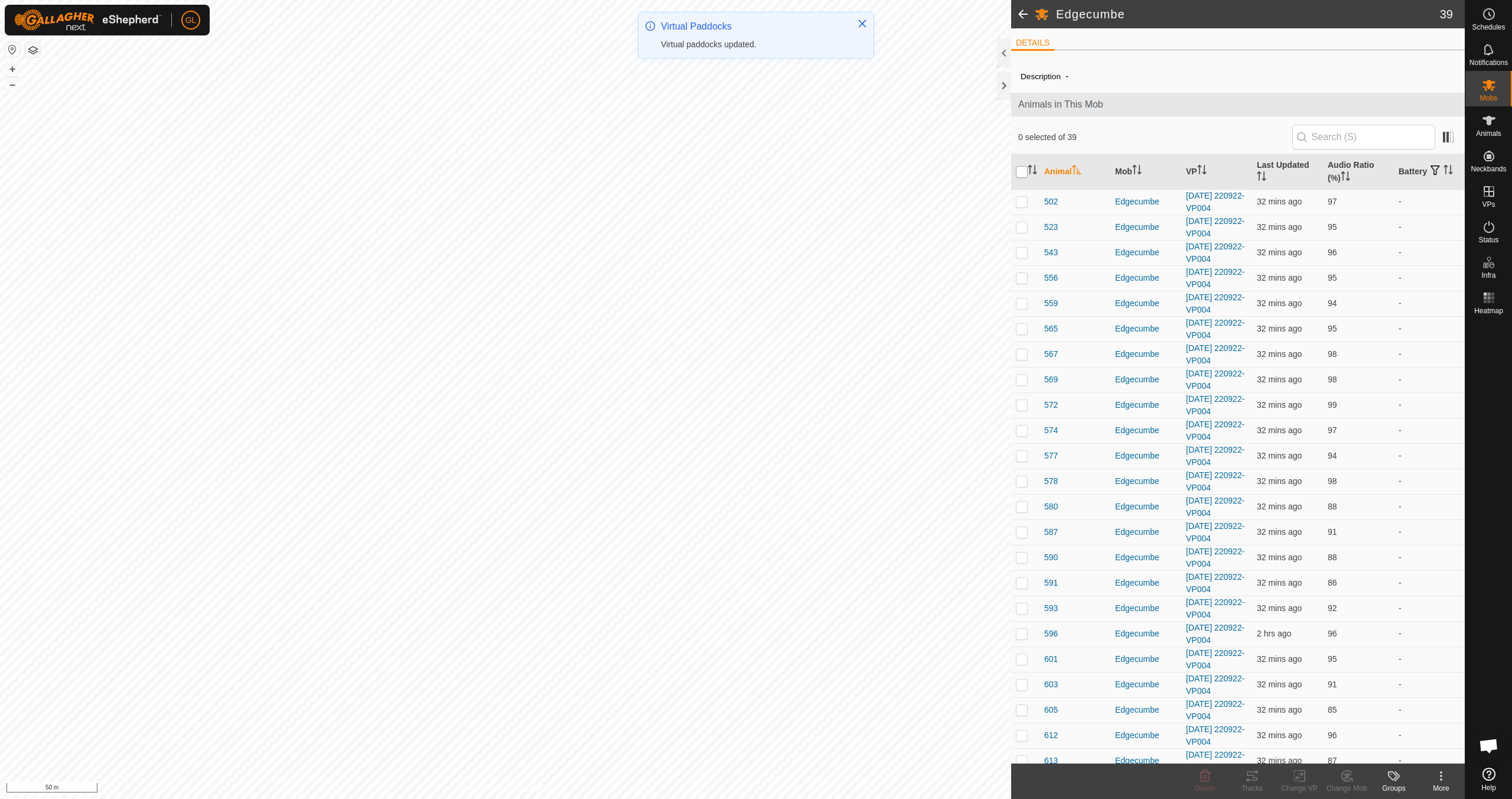
checkbox input "true"
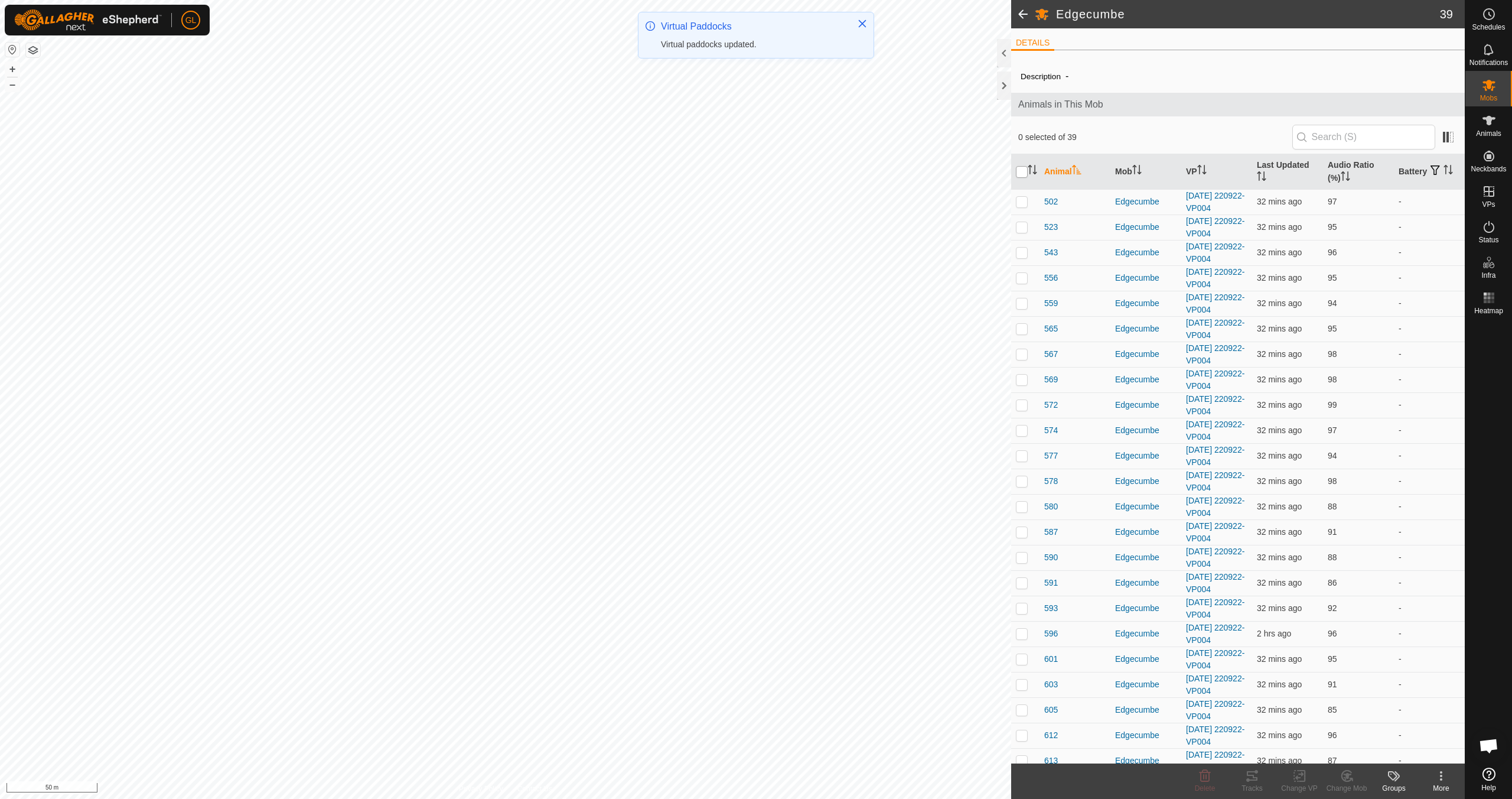
checkbox input "true"
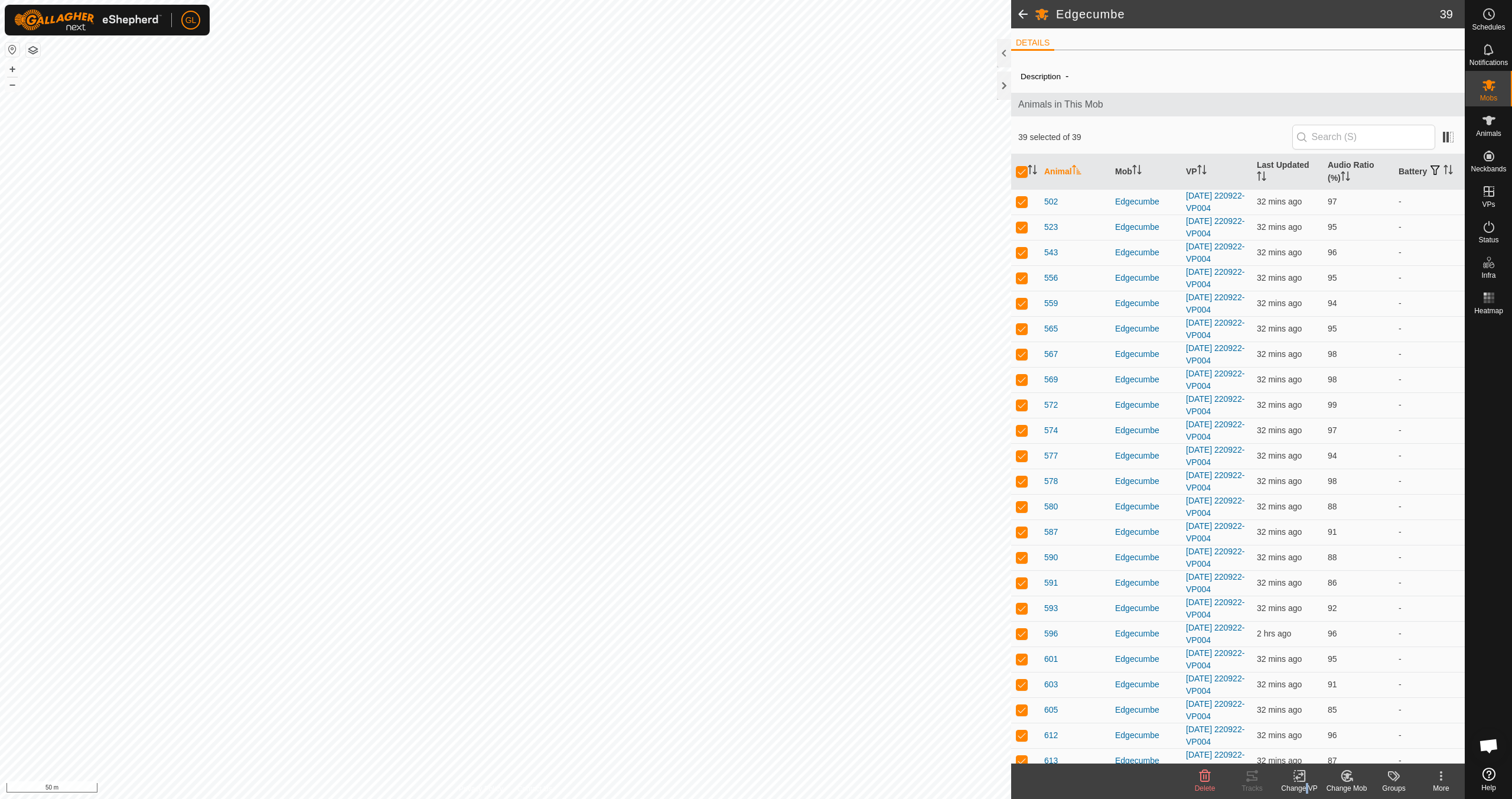
click at [719, 708] on div "Change VP" at bounding box center [1299, 788] width 47 height 10
click at [719, 708] on link "Choose VP..." at bounding box center [1334, 725] width 117 height 24
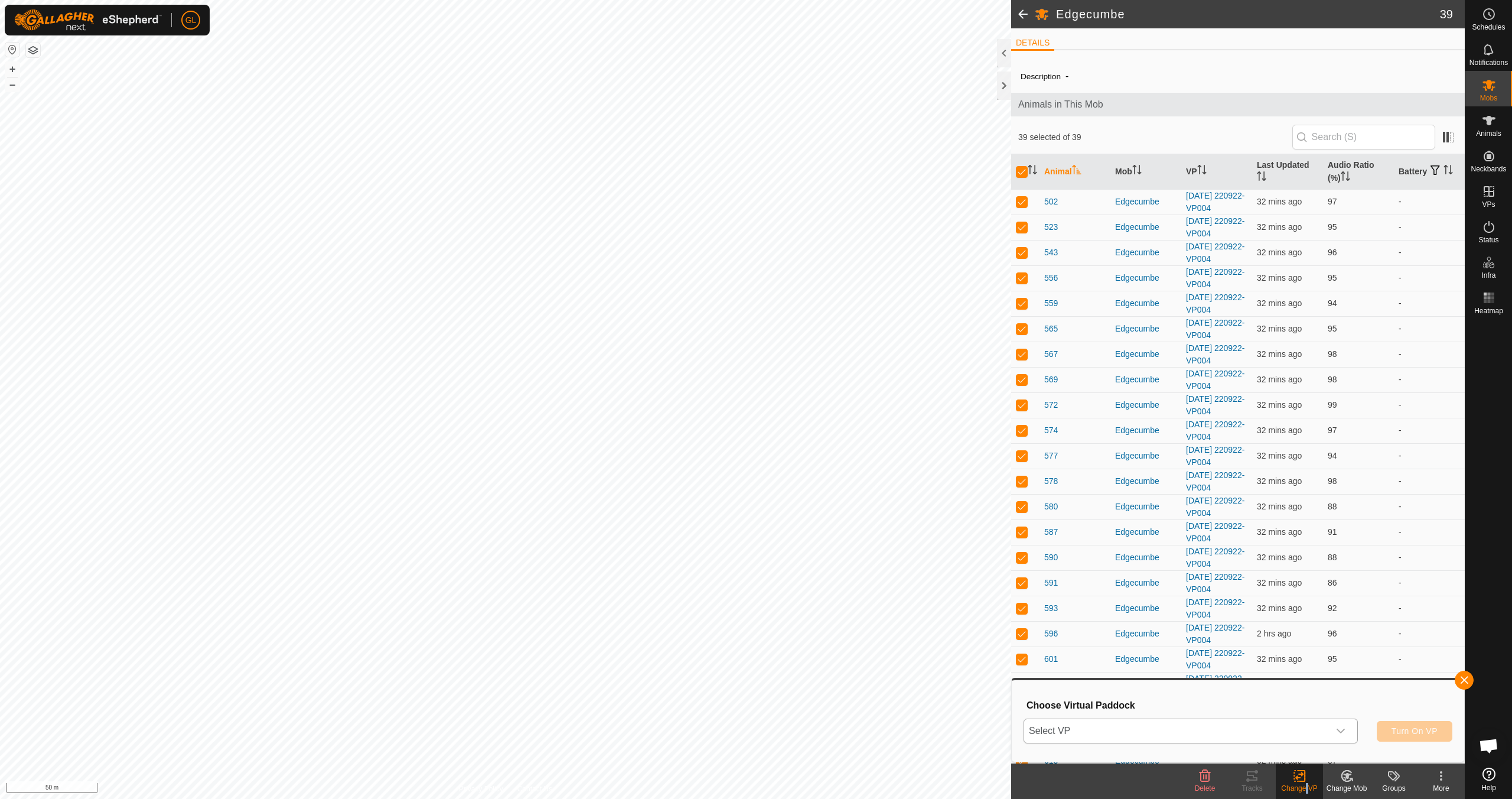
click at [719, 708] on icon "dropdown trigger" at bounding box center [1340, 731] width 10 height 10
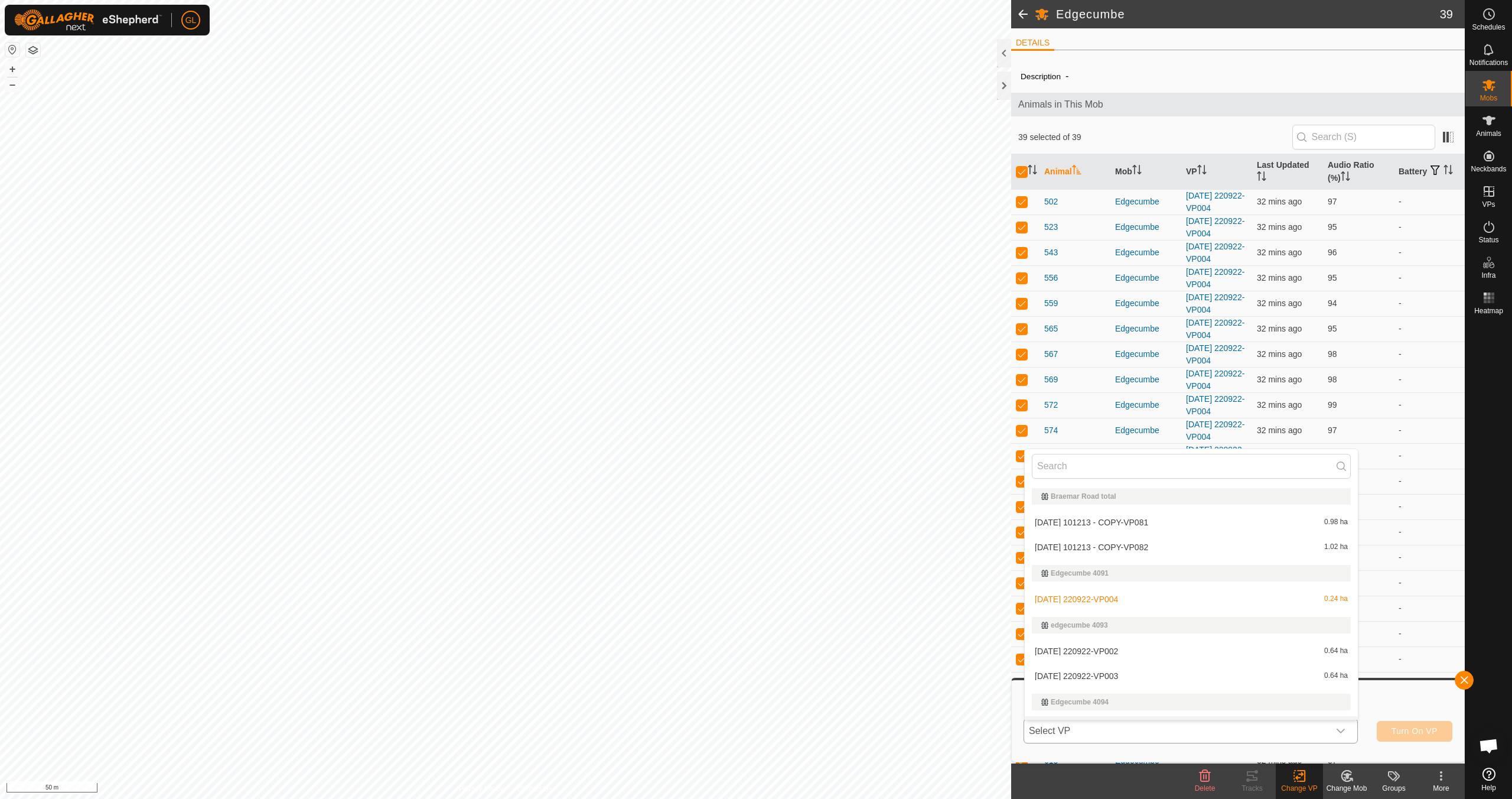
scroll to position [20, 0]
click at [719, 708] on li "[DATE] 220922-VP005 0.55 ha" at bounding box center [1191, 708] width 333 height 24
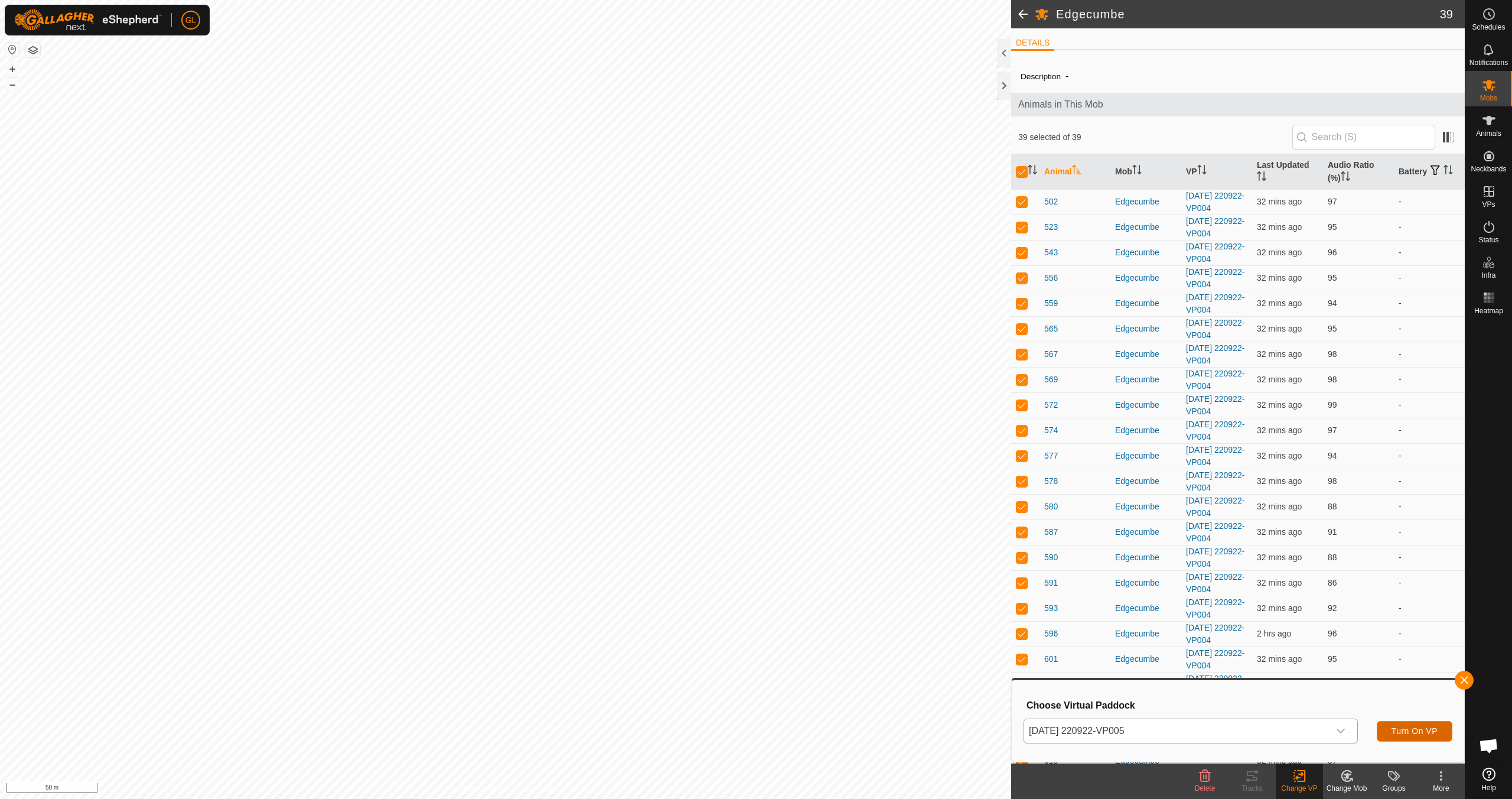
click at [719, 708] on span "Turn On VP" at bounding box center [1414, 731] width 46 height 10
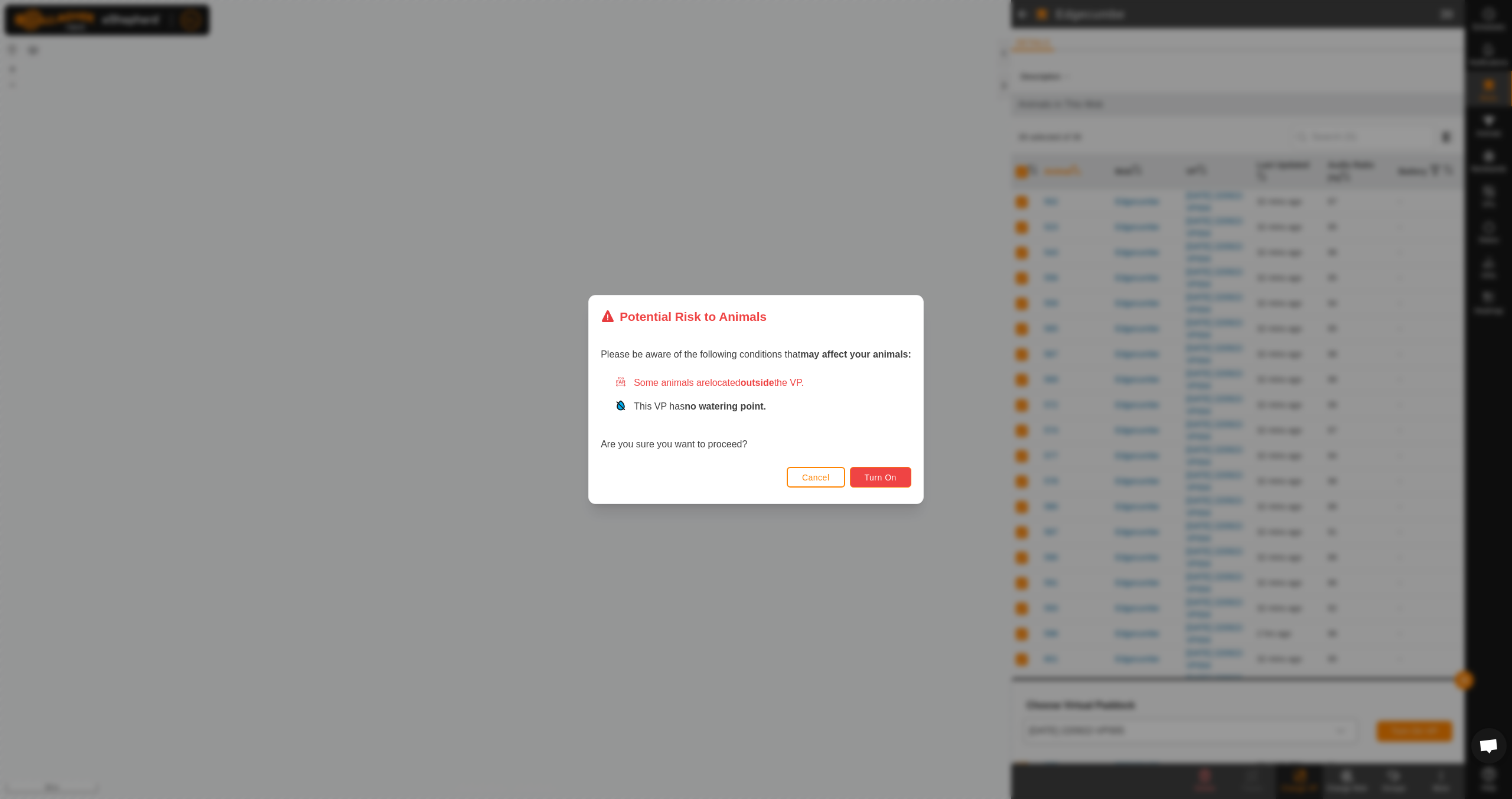
click at [719, 473] on span "Turn On" at bounding box center [880, 477] width 32 height 10
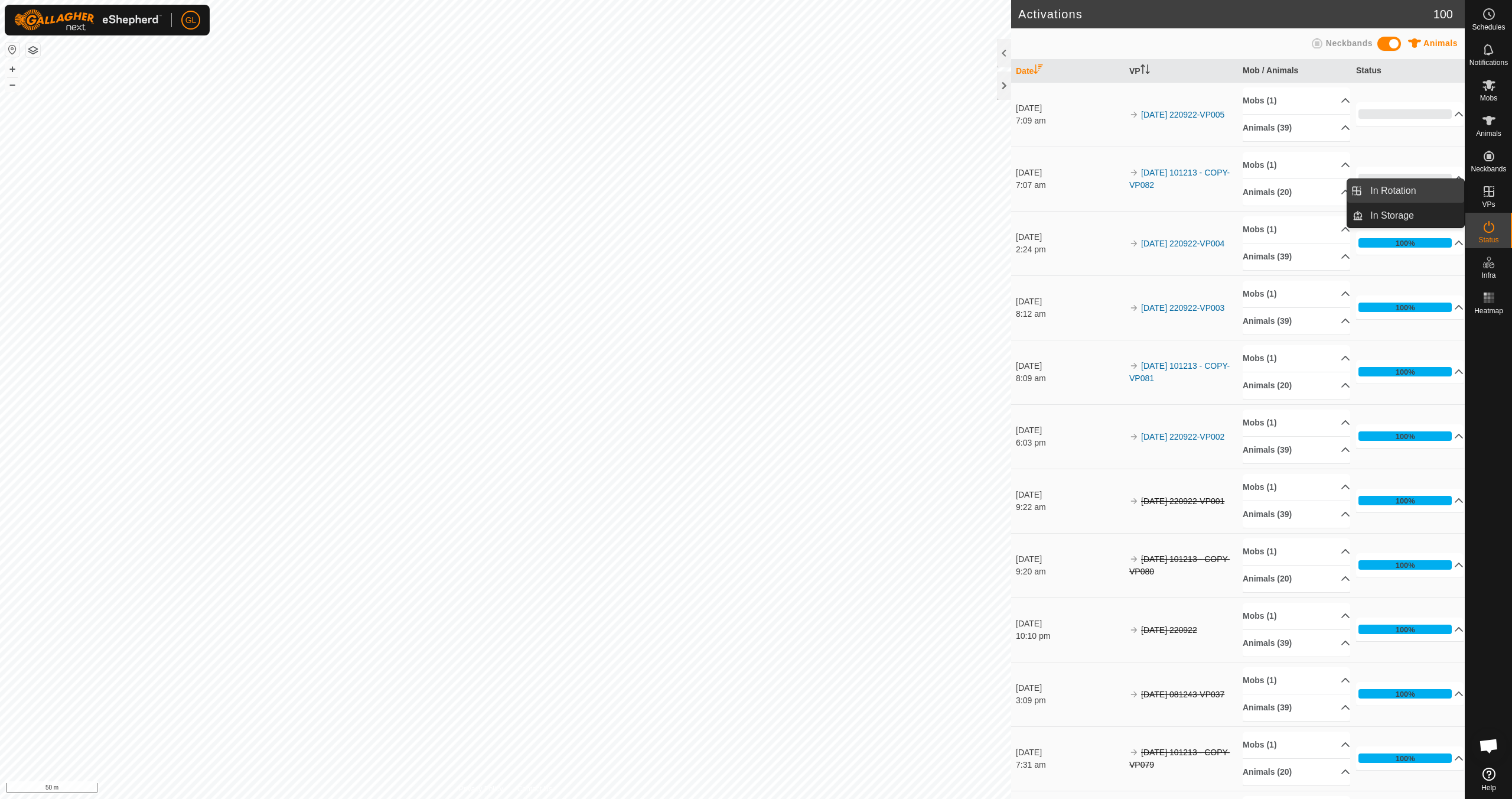
click at [719, 190] on link "In Rotation" at bounding box center [1413, 191] width 101 height 24
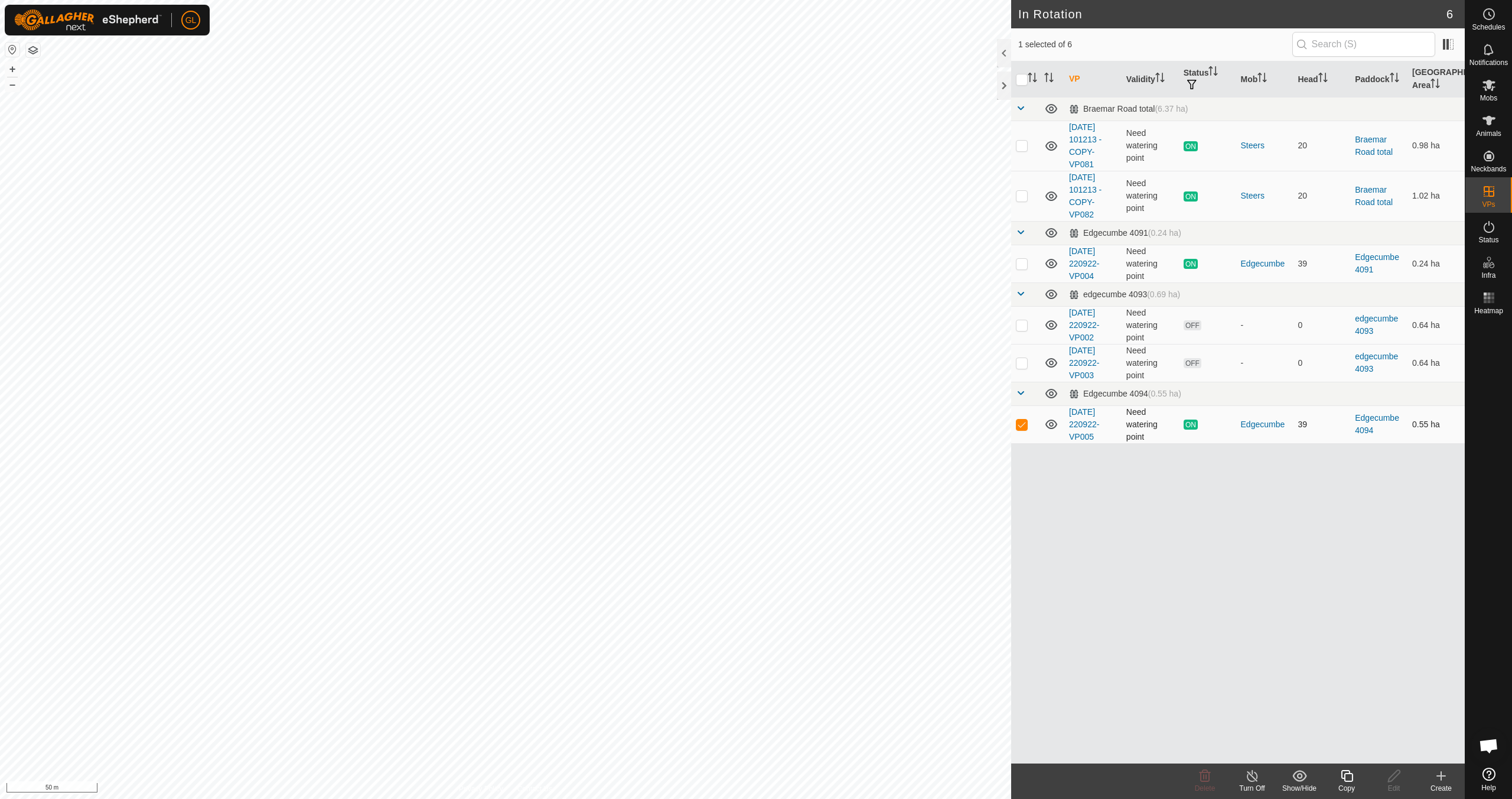
click at [719, 426] on p-checkbox at bounding box center [1022, 424] width 12 height 10
checkbox input "false"
click at [719, 363] on p-checkbox at bounding box center [1022, 362] width 12 height 10
checkbox input "true"
click at [719, 324] on p-checkbox at bounding box center [1022, 325] width 12 height 10
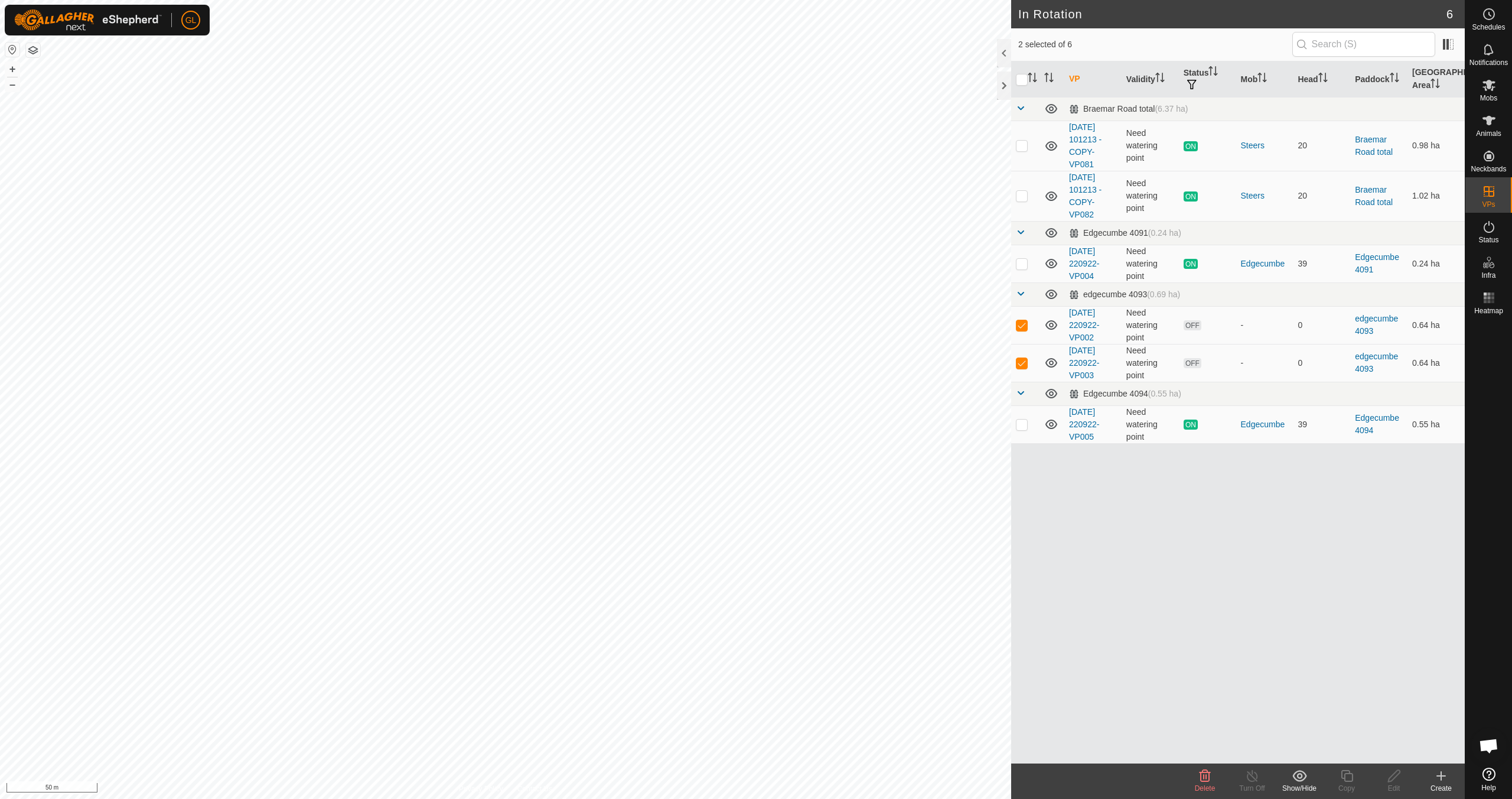
click at [719, 708] on icon at bounding box center [1205, 775] width 11 height 12
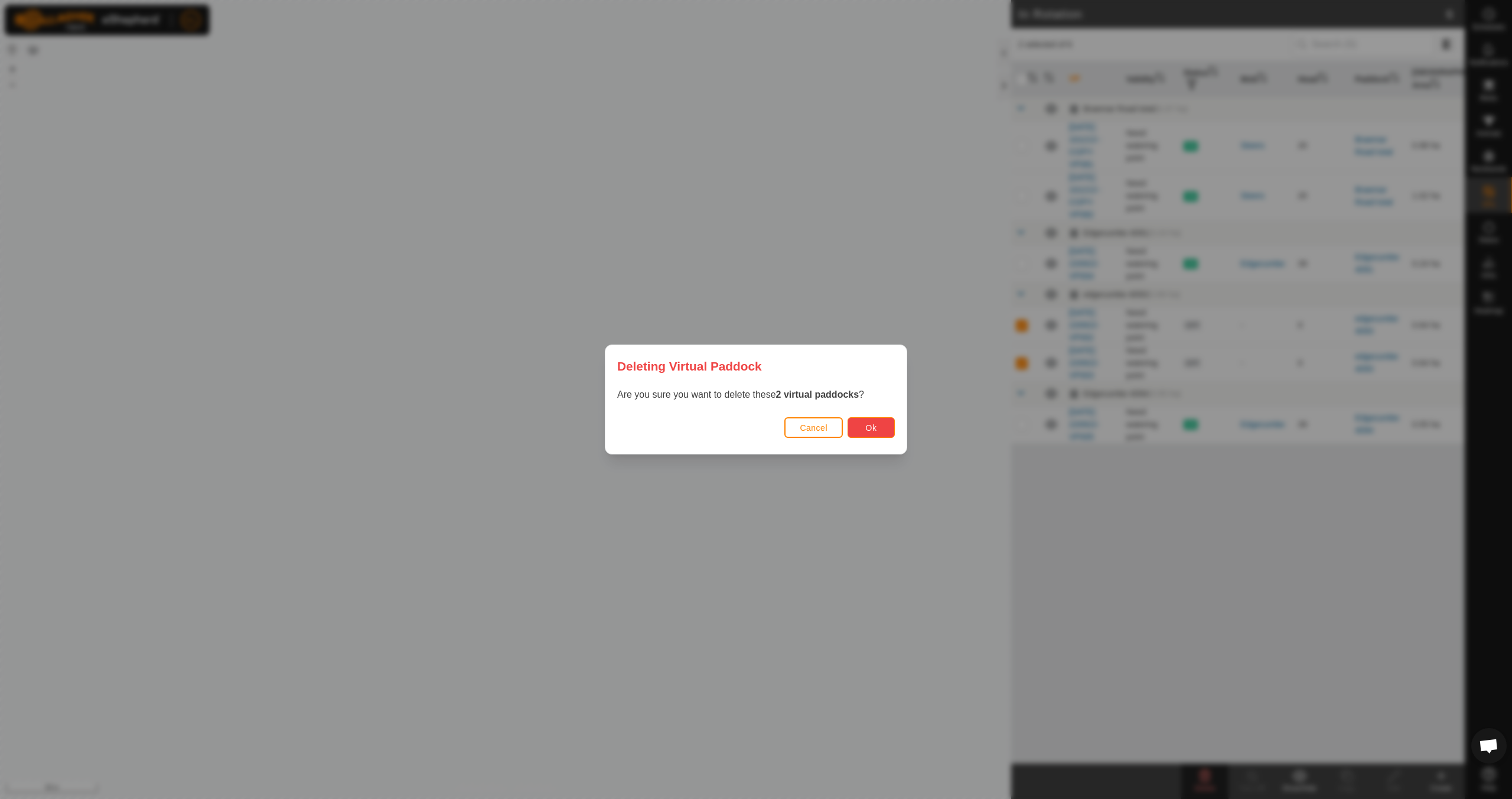
click at [719, 427] on span "Ok" at bounding box center [871, 428] width 11 height 10
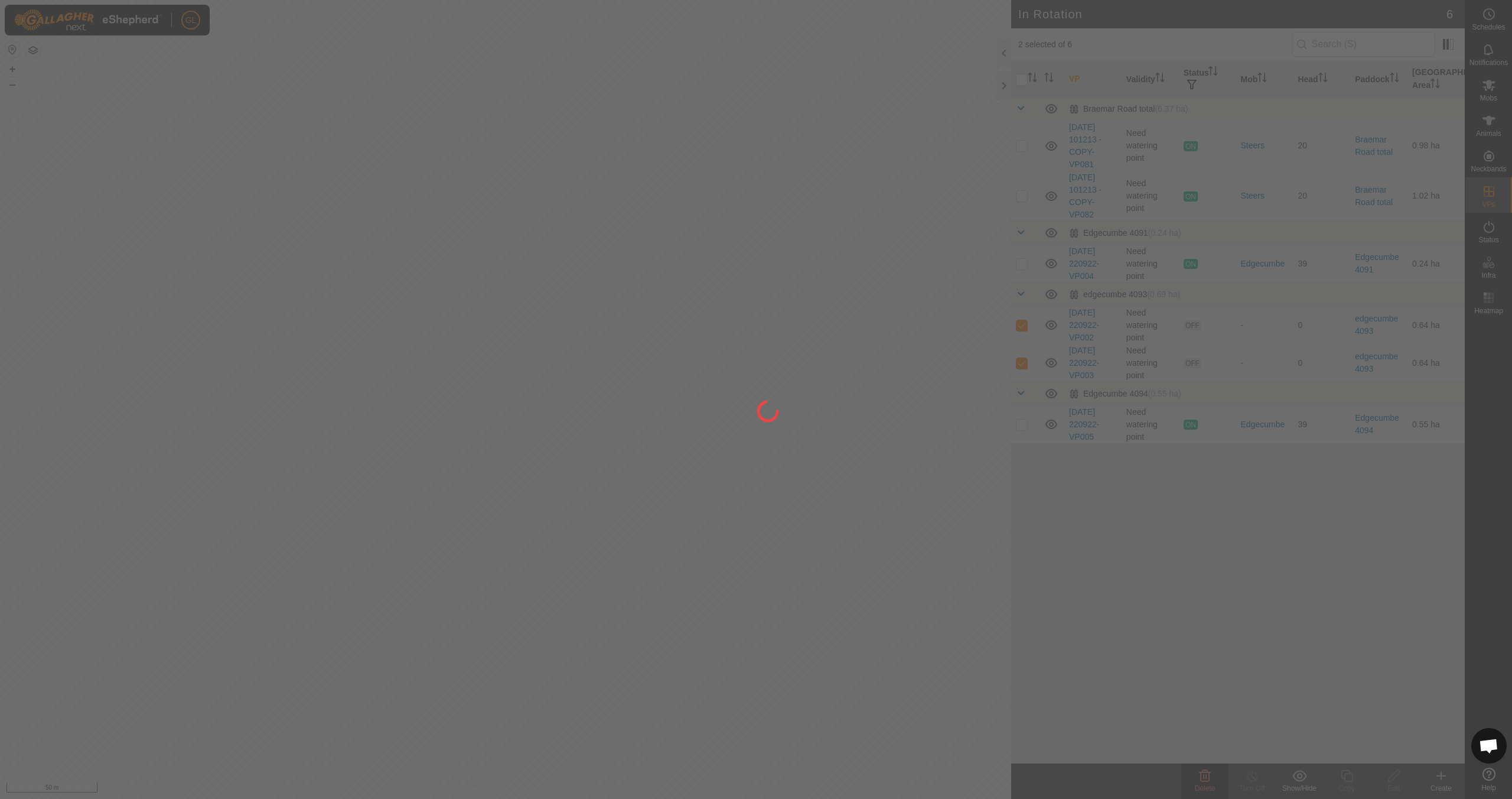
checkbox input "false"
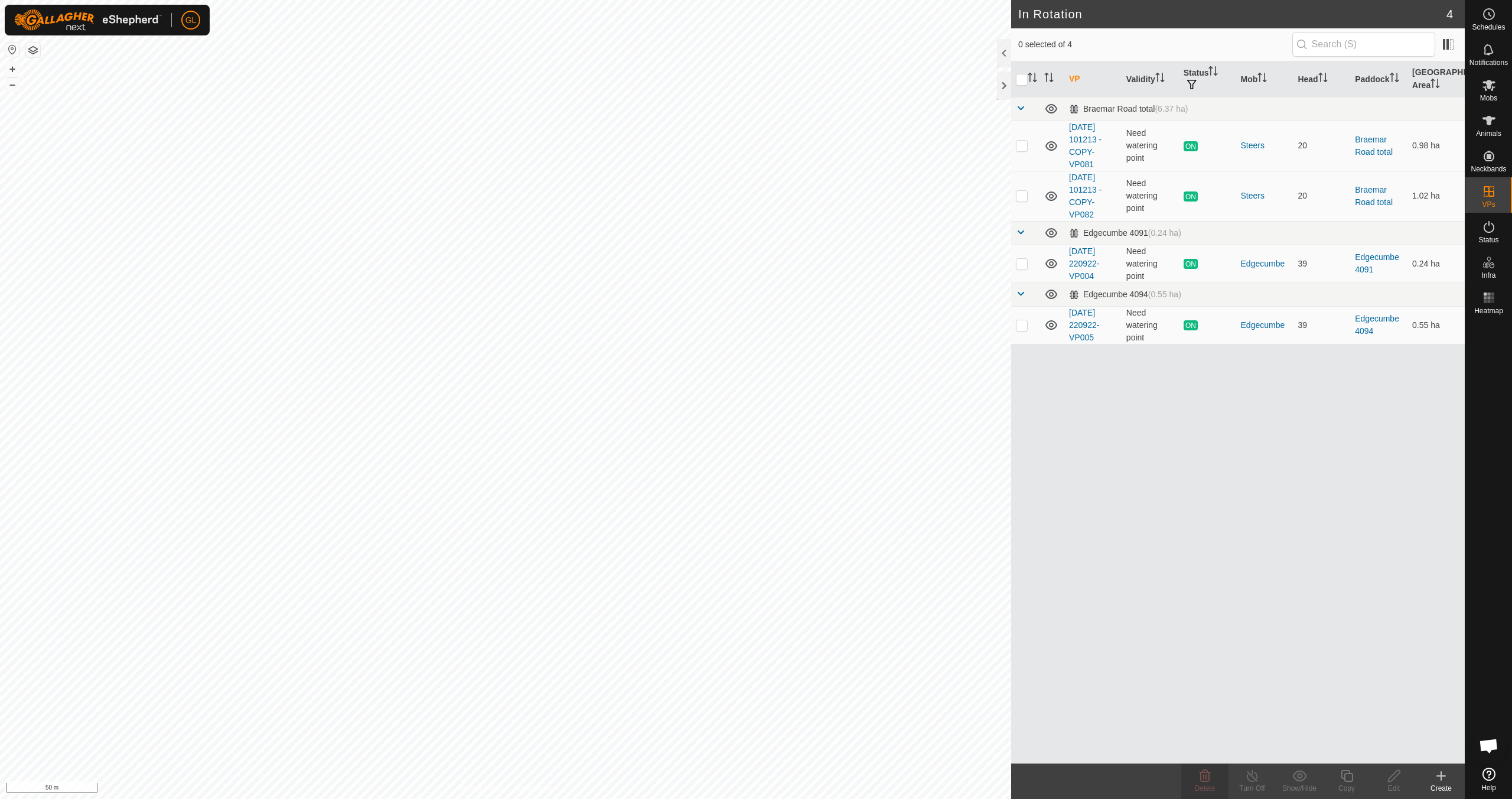
click at [719, 708] on icon at bounding box center [1441, 775] width 14 height 14
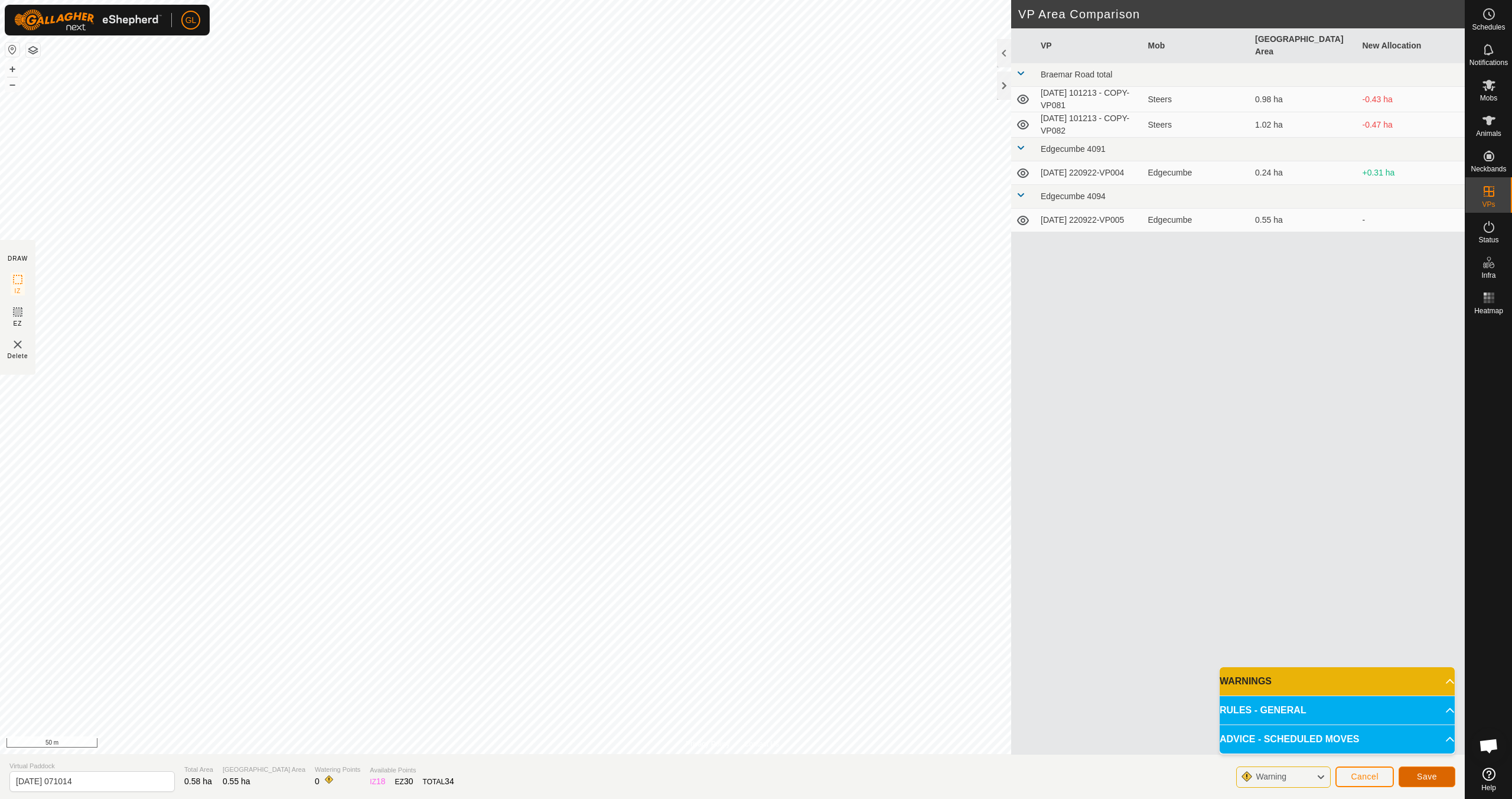
click at [719, 708] on span "Save" at bounding box center [1427, 776] width 20 height 10
